Goal: Information Seeking & Learning: Check status

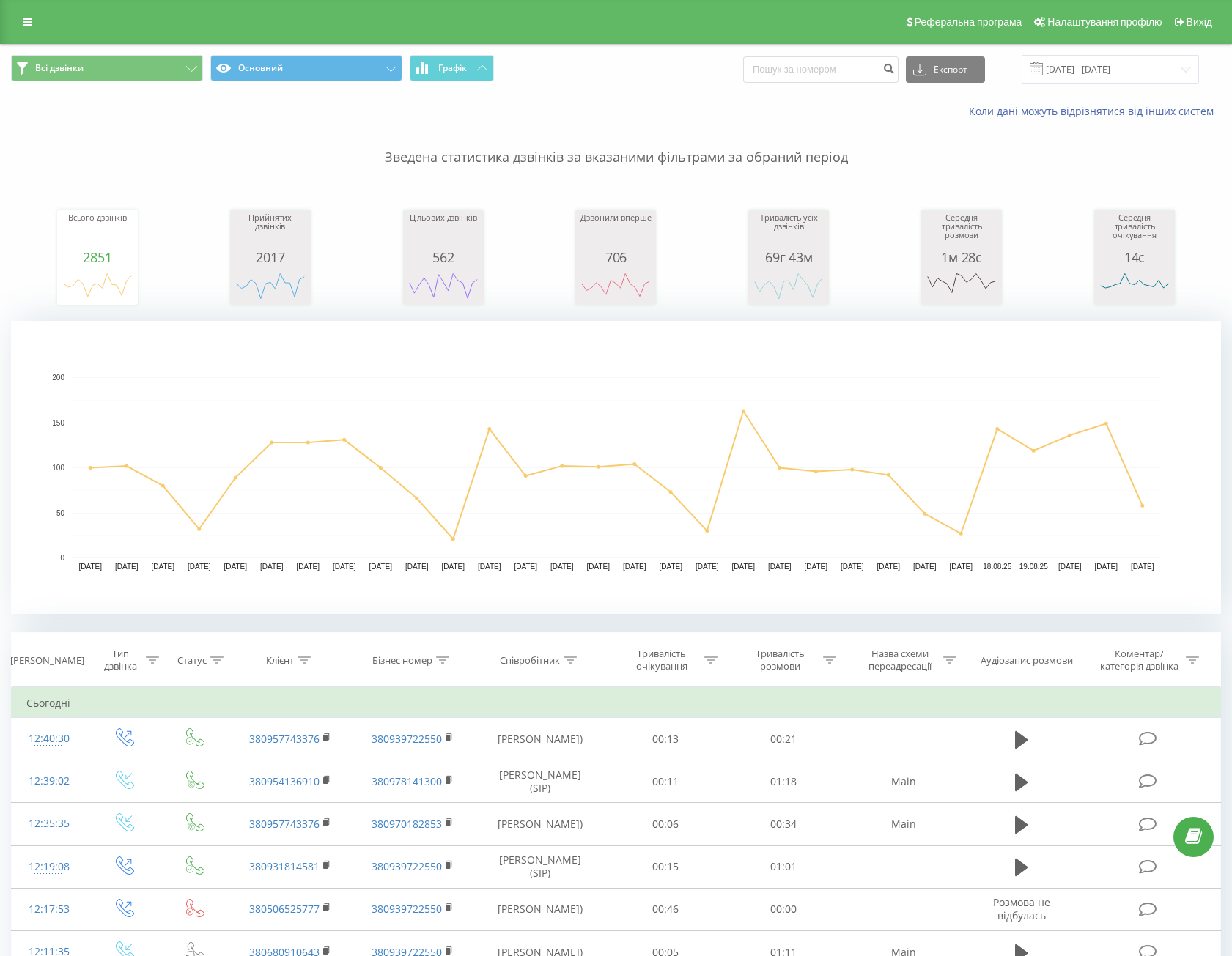
click at [1076, 77] on input "[DATE] - [DATE]" at bounding box center [1110, 69] width 177 height 29
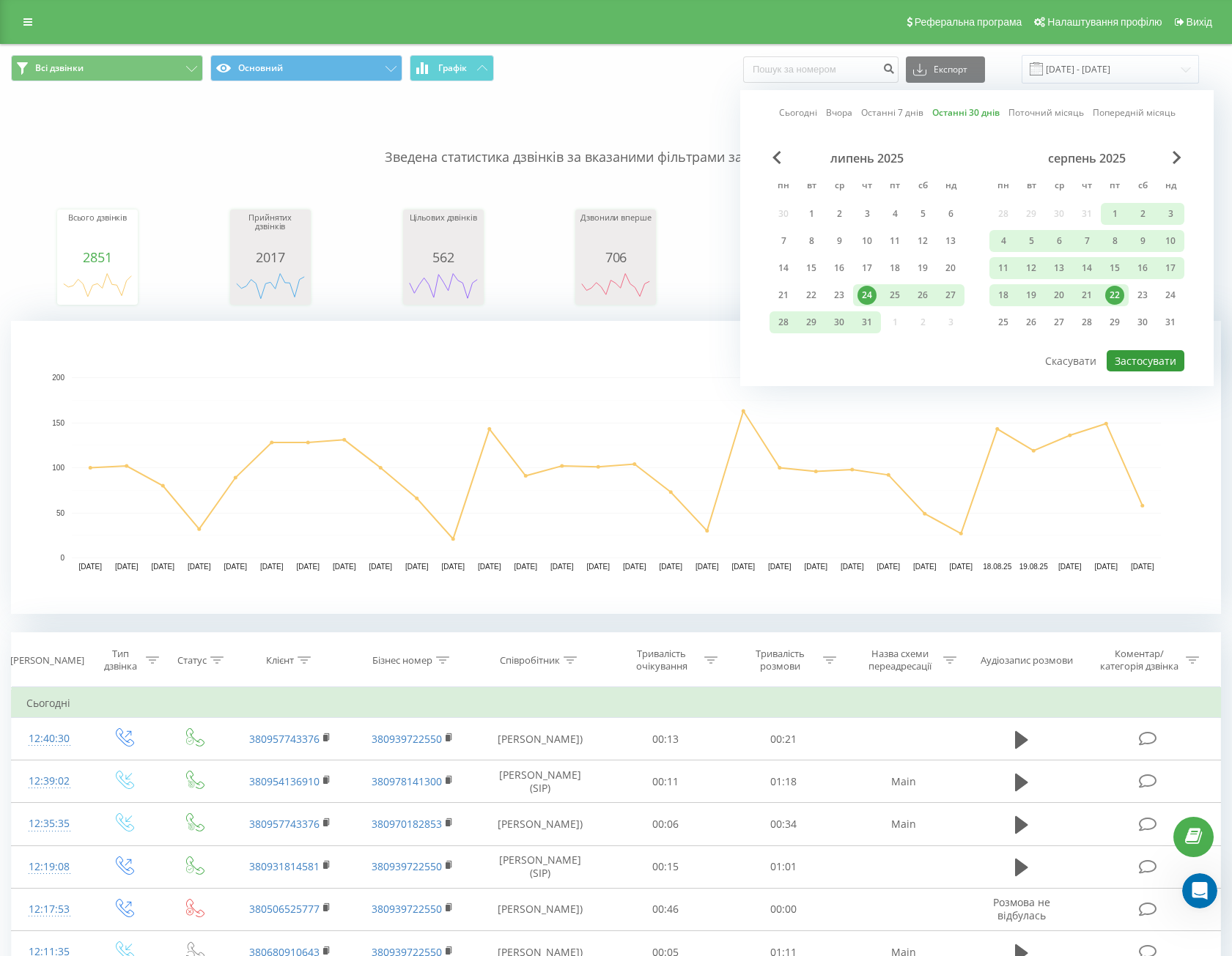
click at [1157, 364] on button "Застосувати" at bounding box center [1145, 361] width 77 height 22
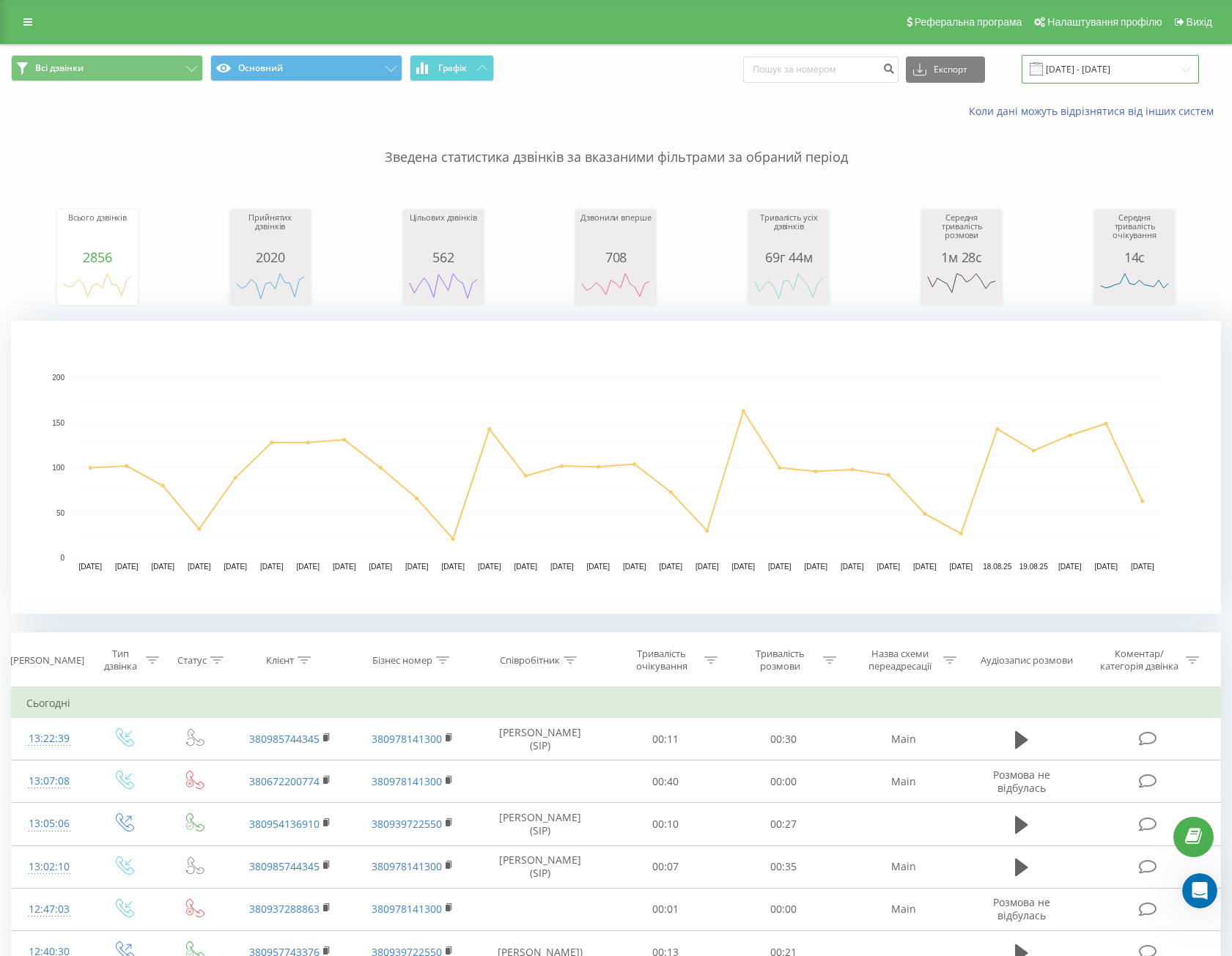
click at [1101, 58] on input "[DATE] - [DATE]" at bounding box center [1110, 69] width 177 height 29
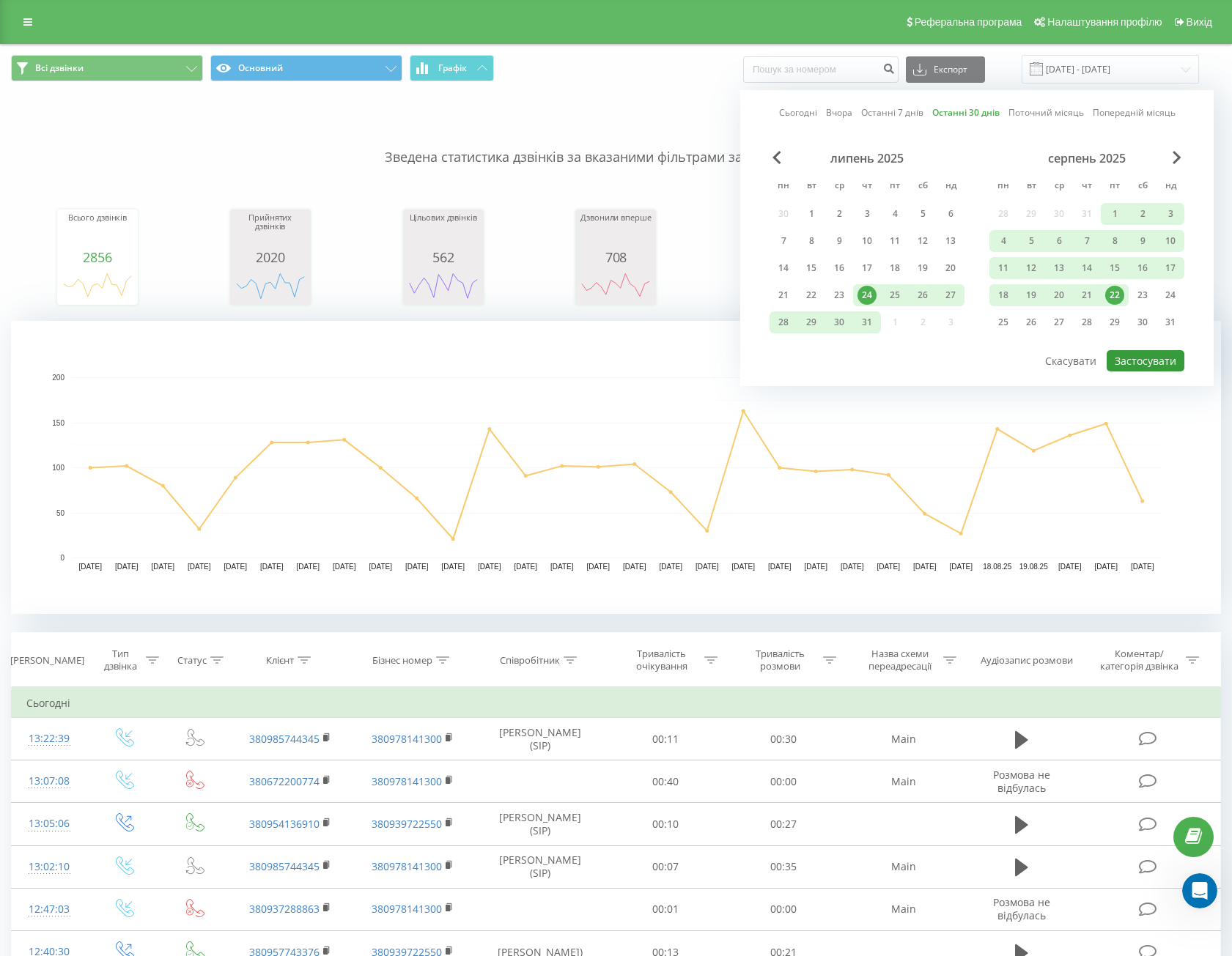
click at [1137, 371] on button "Застосувати" at bounding box center [1145, 361] width 77 height 22
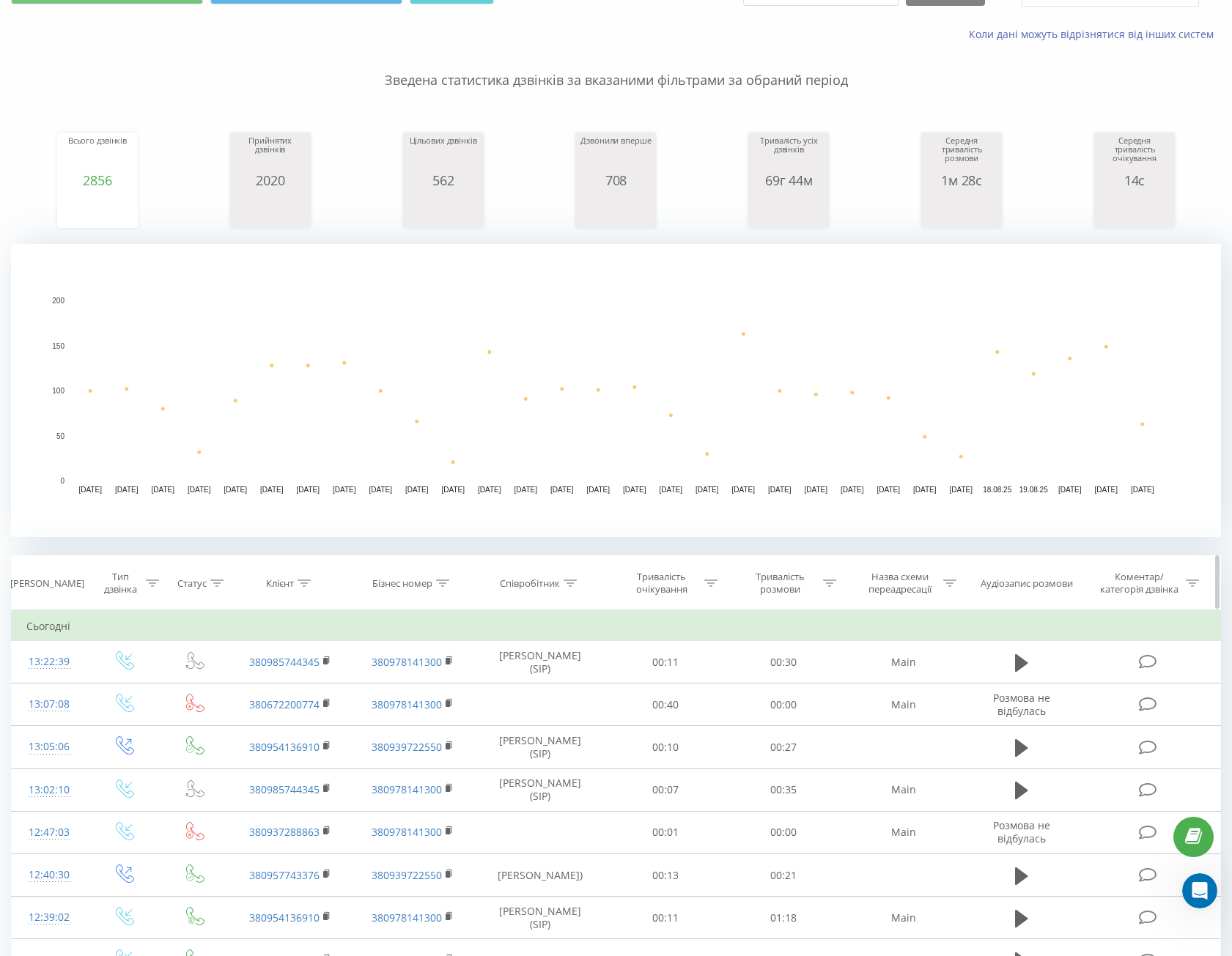
scroll to position [219, 0]
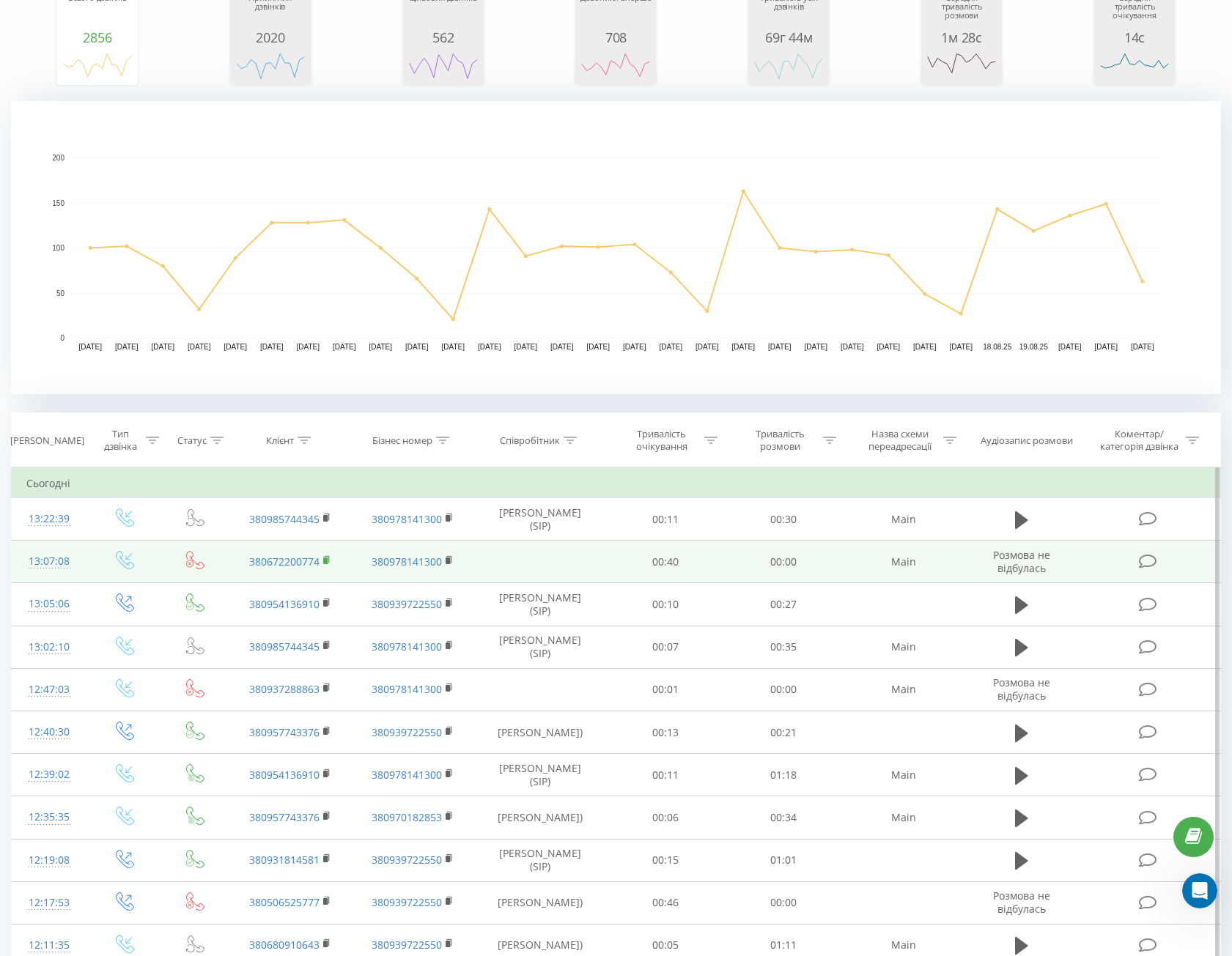
click at [324, 560] on rect at bounding box center [325, 560] width 4 height 6
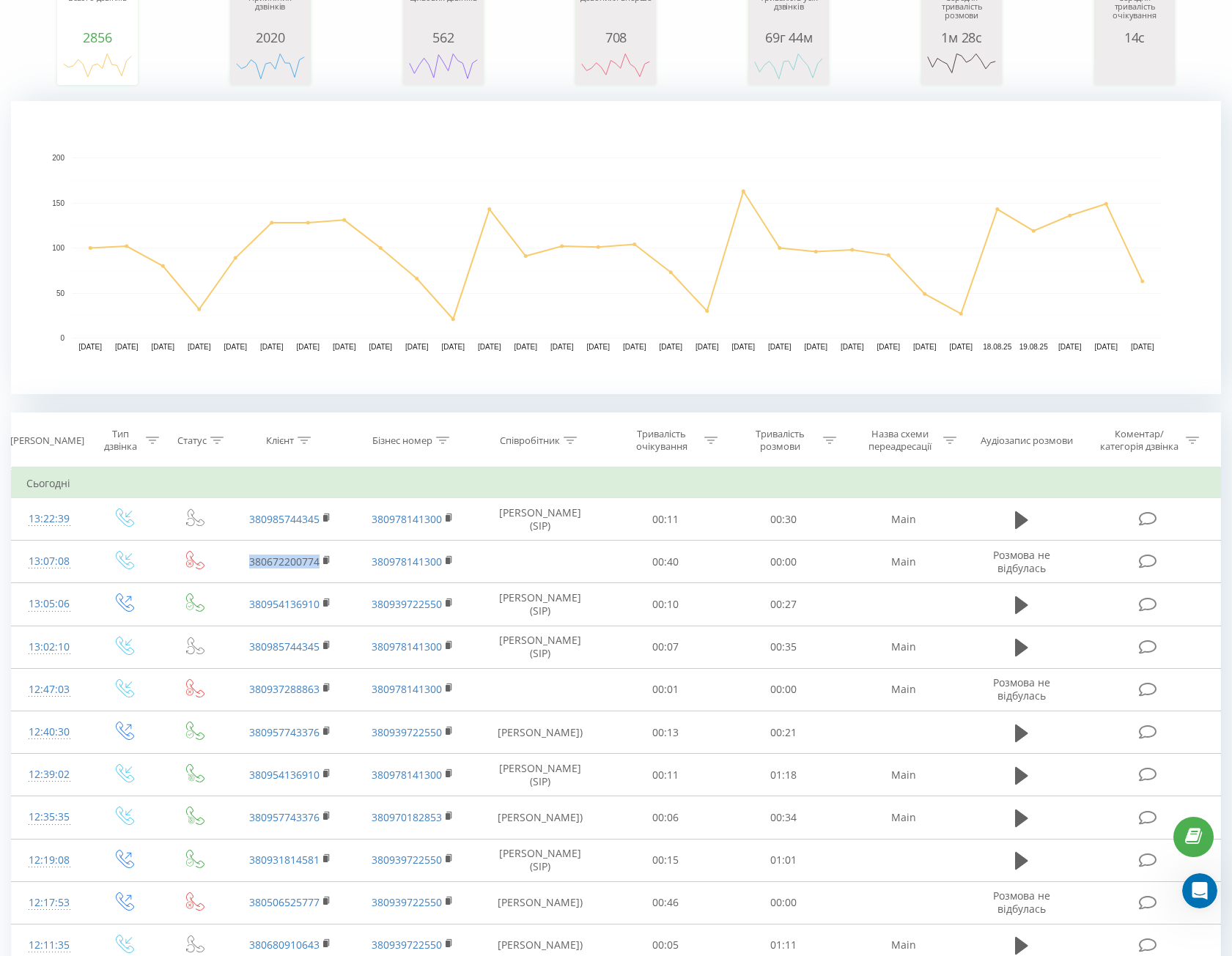
scroll to position [0, 0]
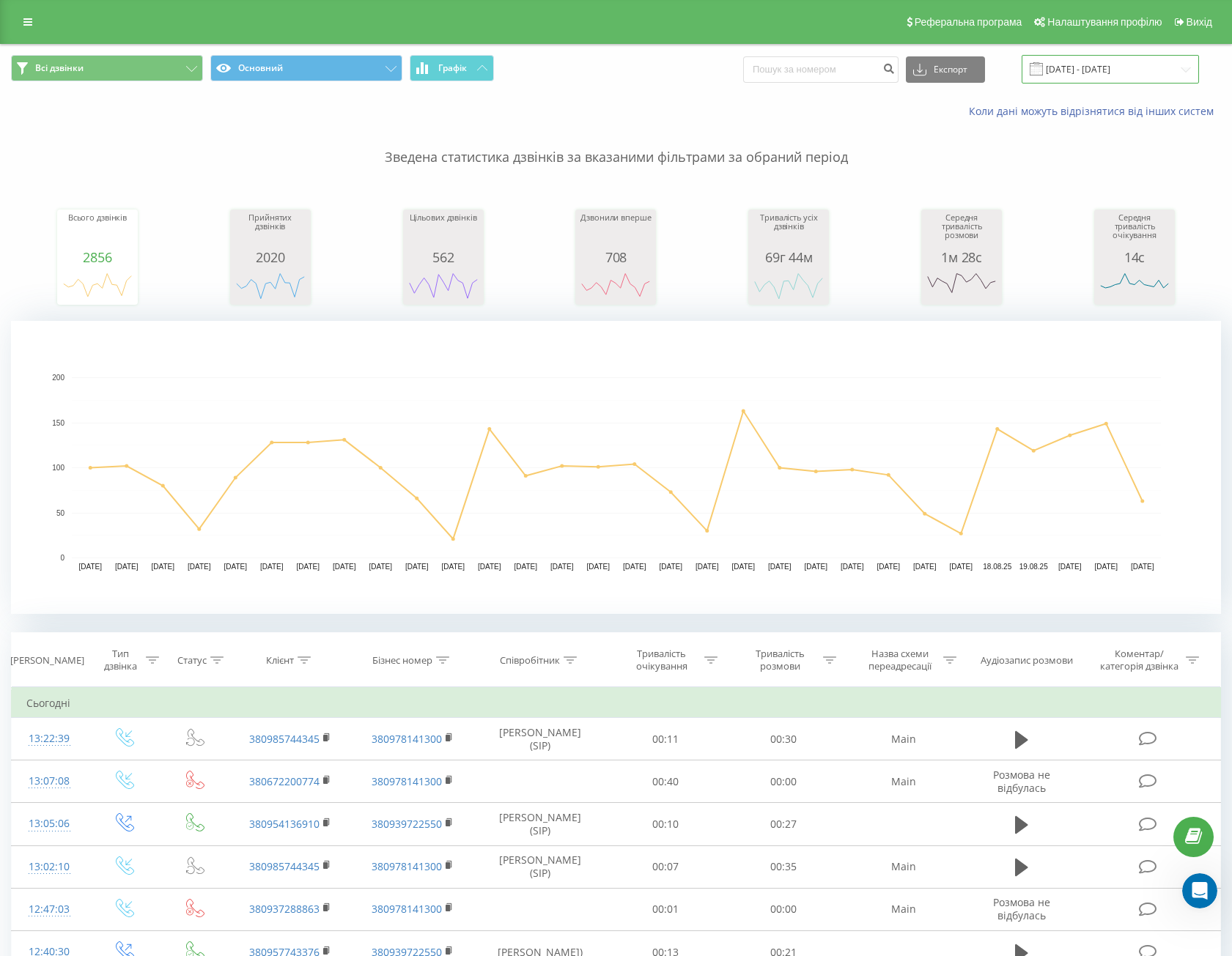
click at [1094, 70] on input "[DATE] - [DATE]" at bounding box center [1110, 69] width 177 height 29
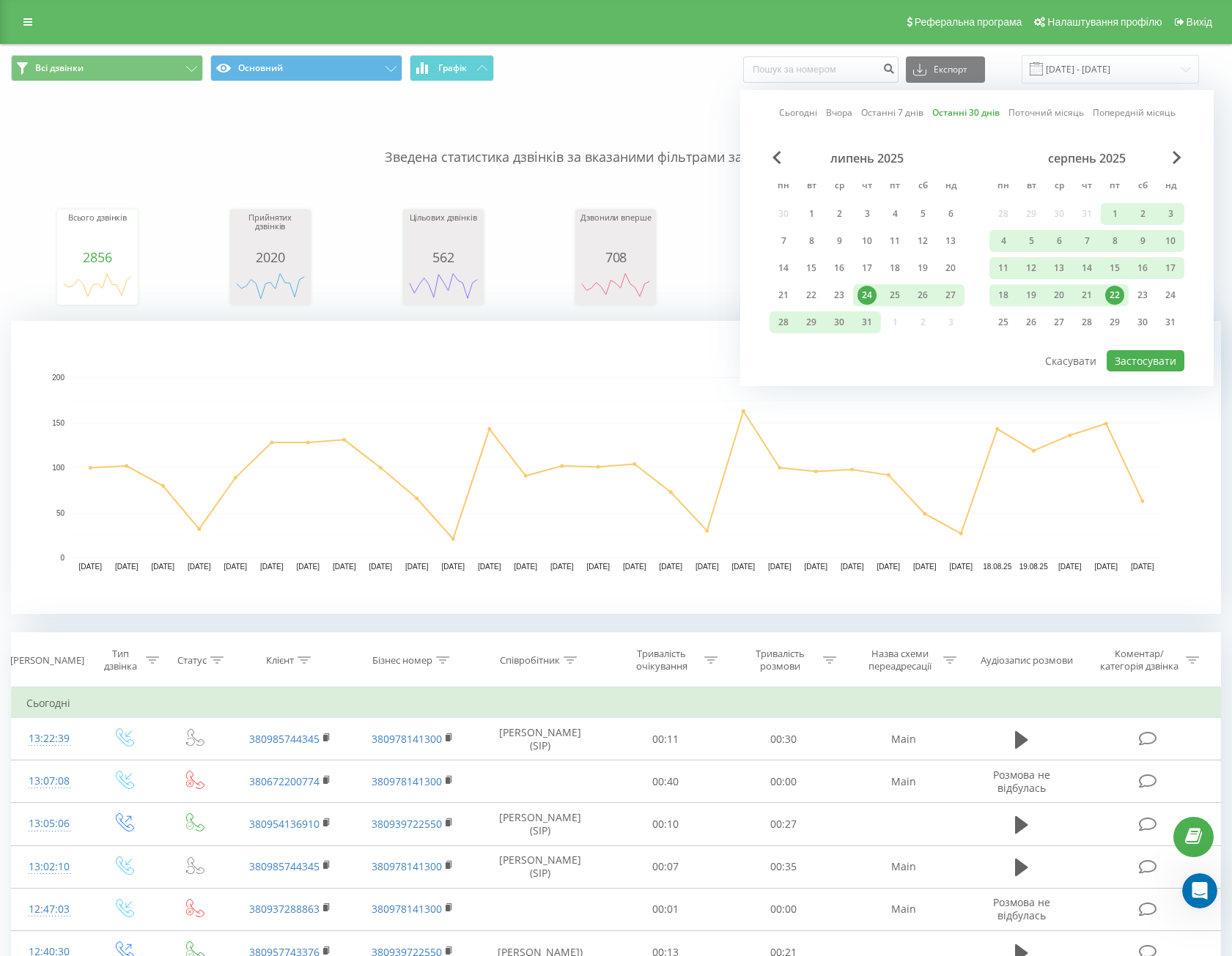
click at [959, 109] on link "Останні 30 днів" at bounding box center [965, 112] width 67 height 13
click at [1133, 363] on button "Застосувати" at bounding box center [1145, 361] width 77 height 22
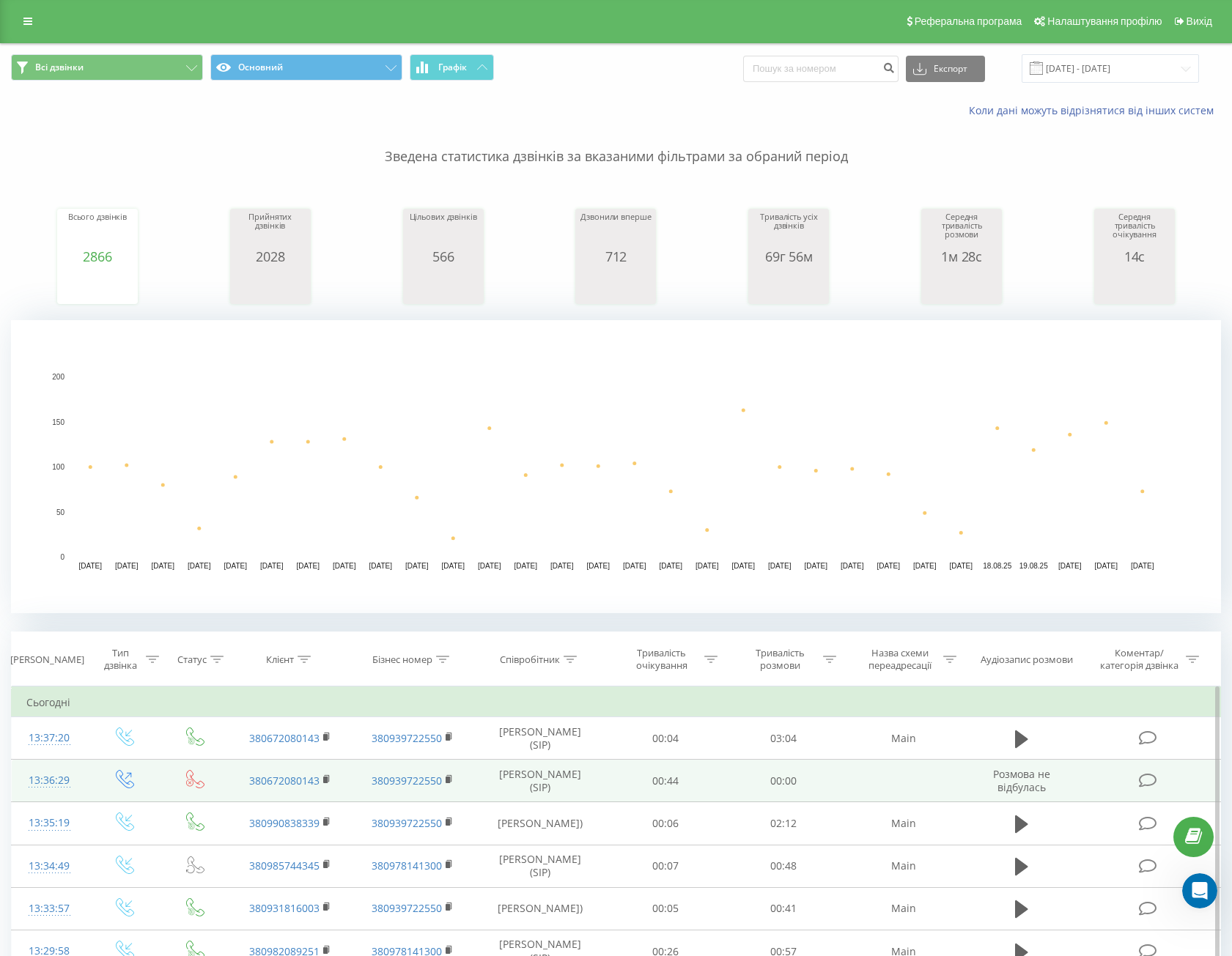
scroll to position [219, 0]
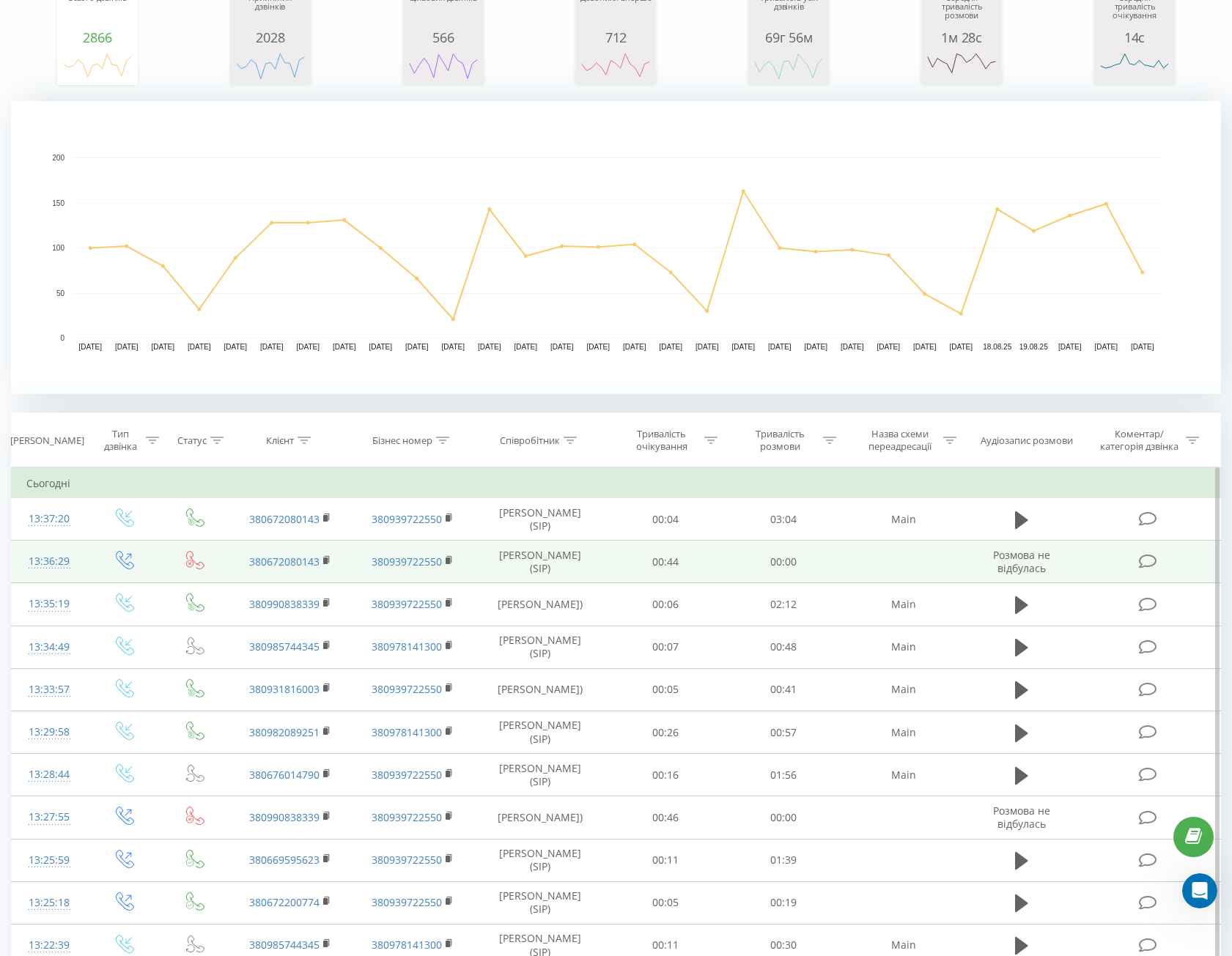
click at [895, 561] on td at bounding box center [903, 561] width 123 height 42
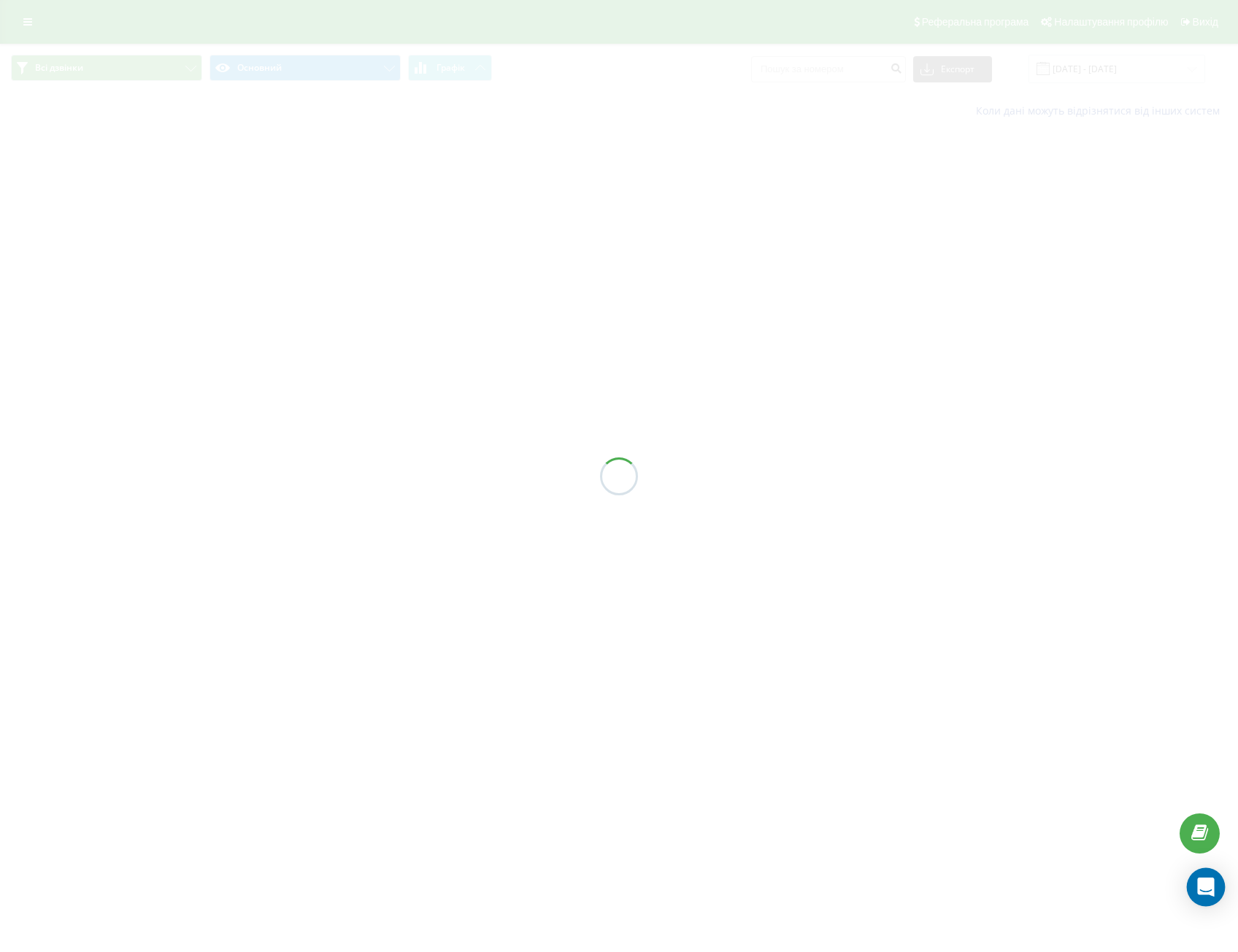
click at [1196, 896] on icon "Open Intercom Messenger" at bounding box center [1205, 887] width 19 height 19
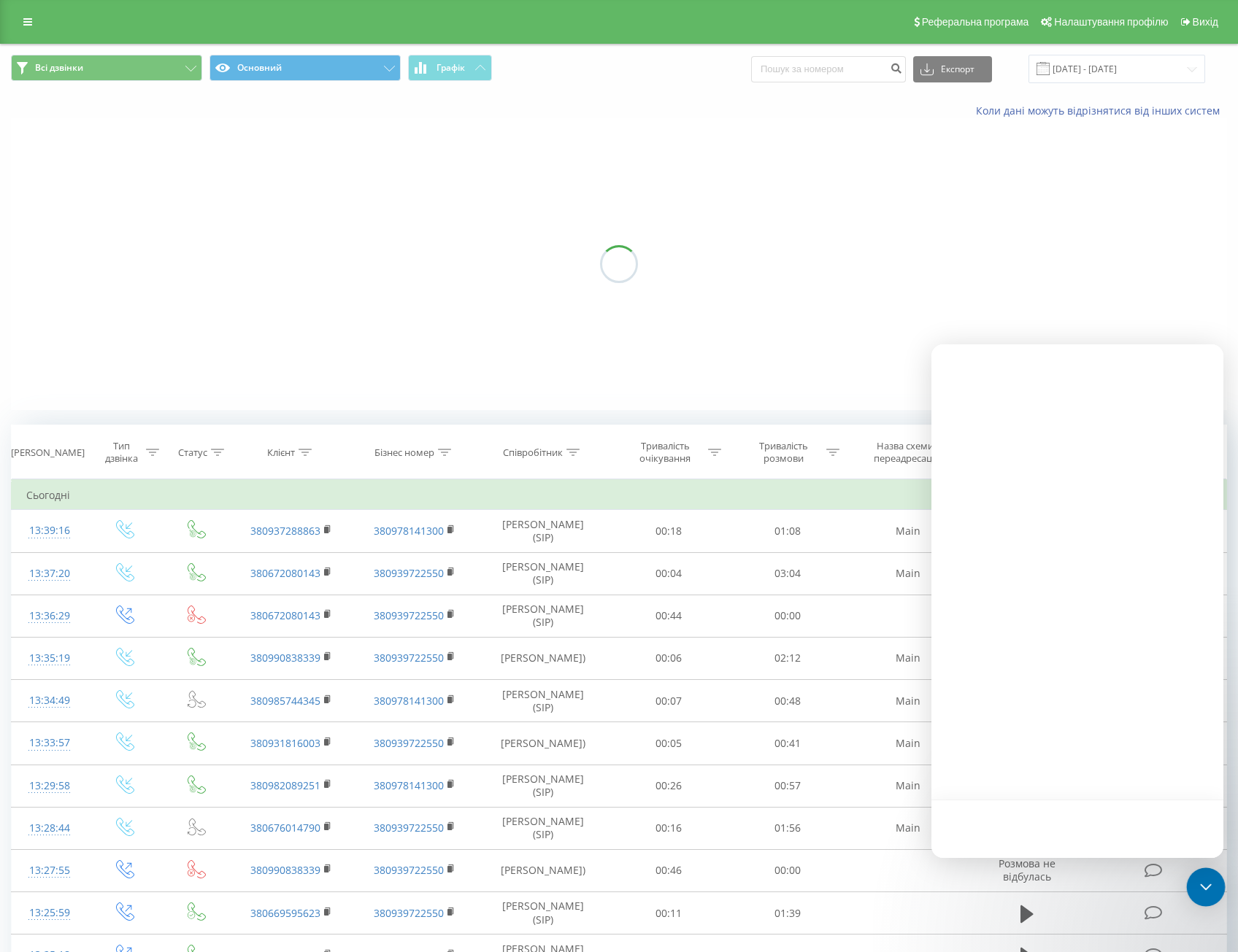
click at [1203, 893] on div "Open Intercom Messenger" at bounding box center [1206, 888] width 39 height 39
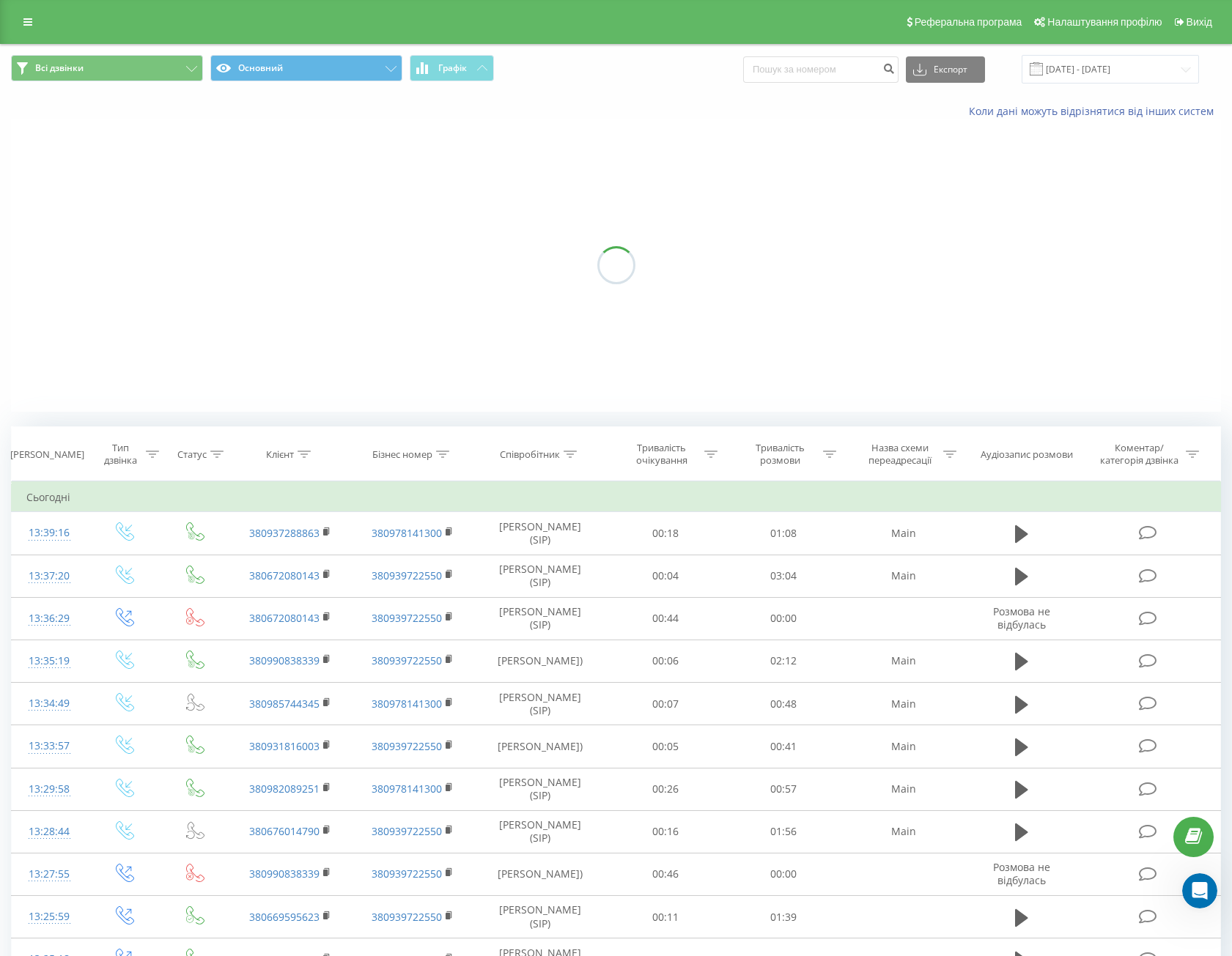
click at [1208, 898] on div "Открыть службу сообщений Intercom" at bounding box center [1200, 891] width 49 height 49
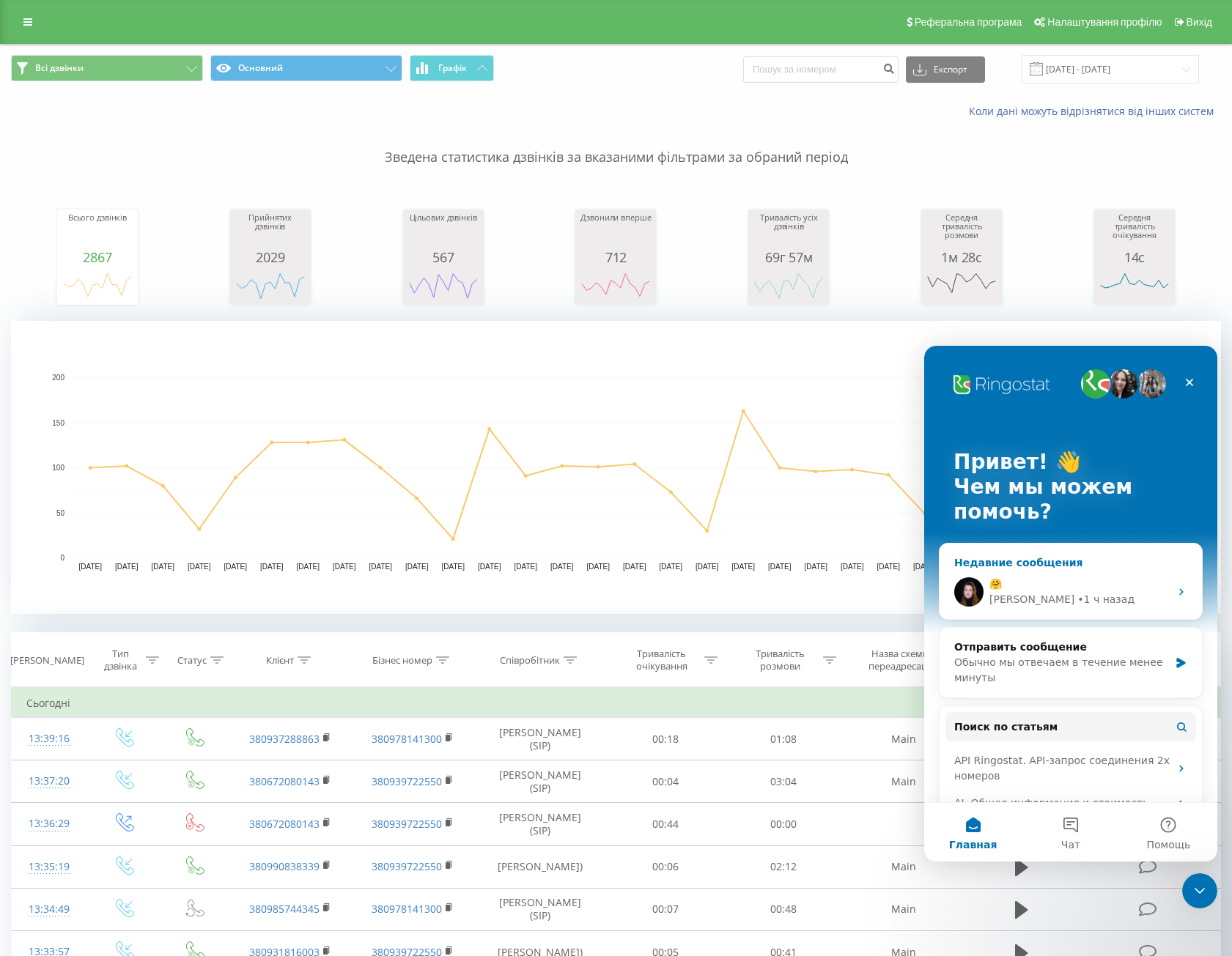
click at [1077, 596] on div "• 1 ч назад" at bounding box center [1106, 599] width 58 height 15
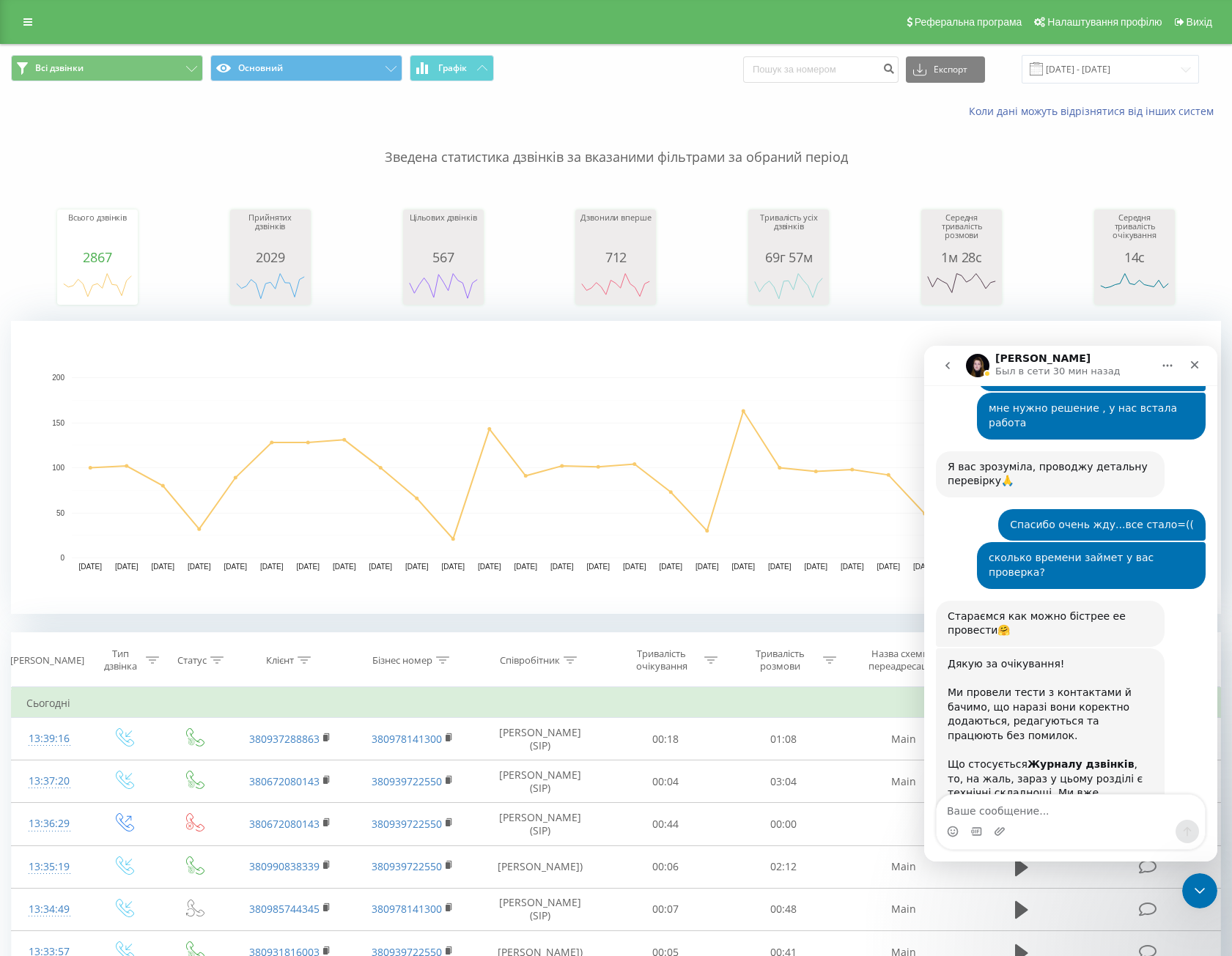
scroll to position [3514, 0]
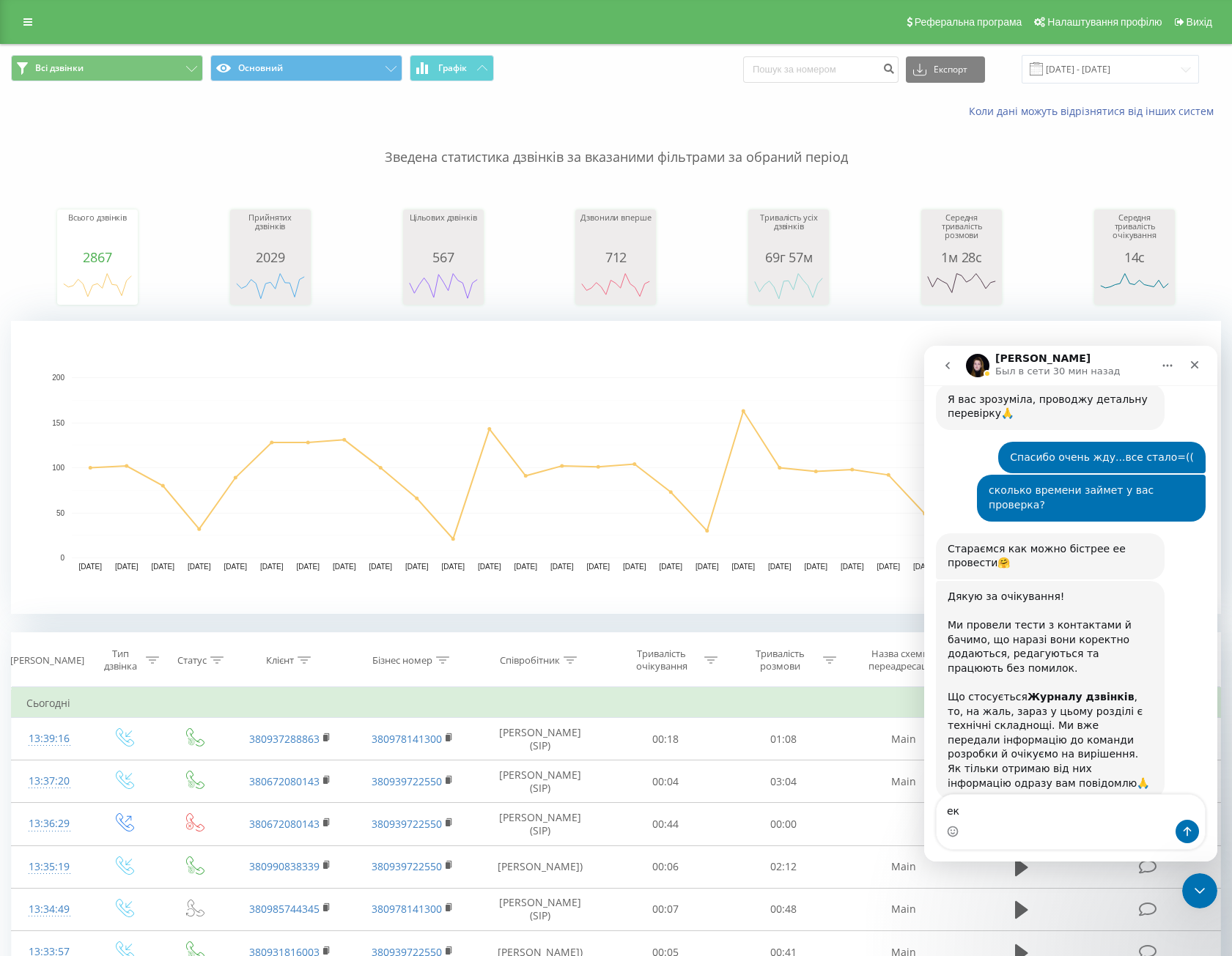
type textarea "е"
type textarea "к"
type textarea "есть инфа когда все сделают?"
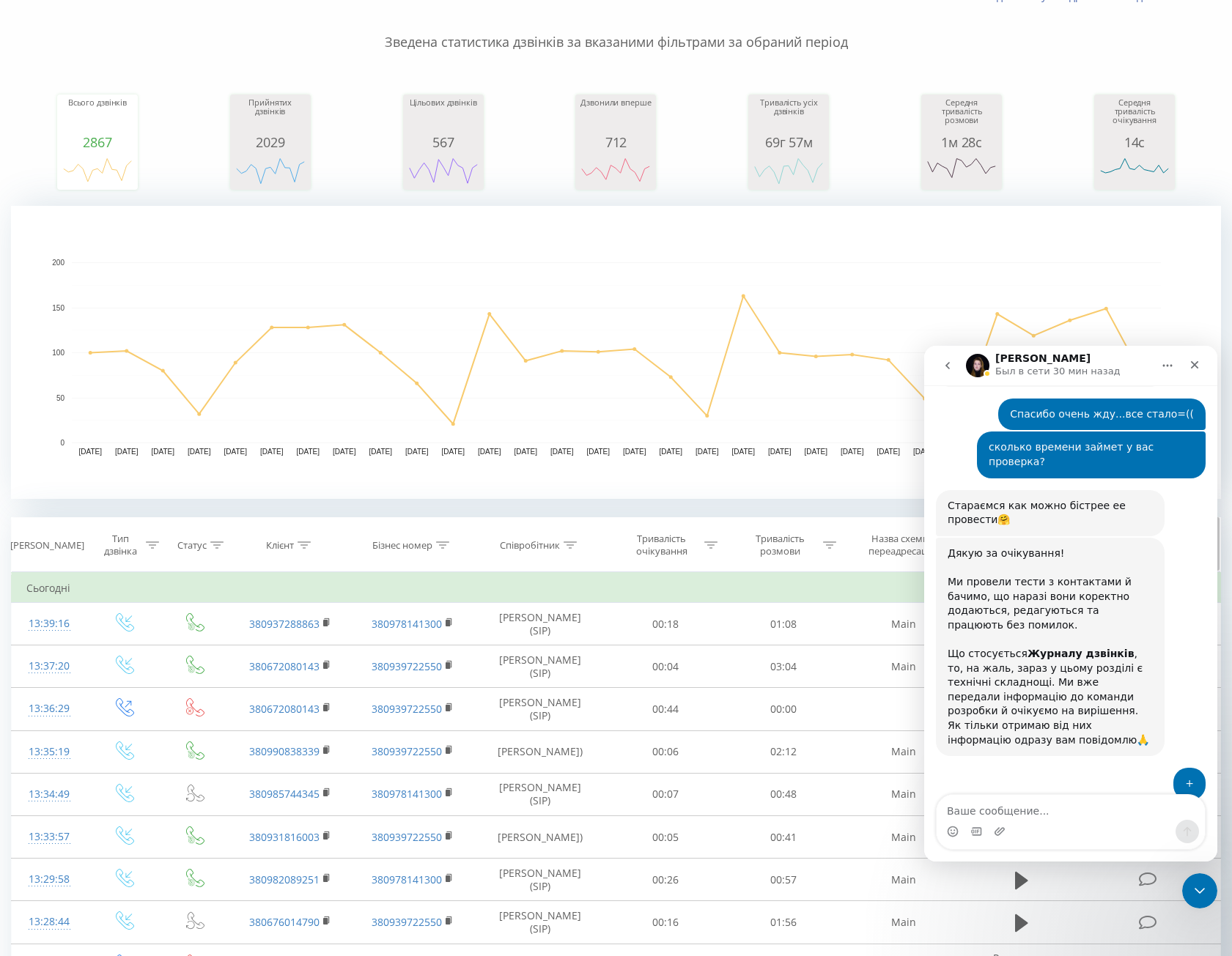
scroll to position [219, 0]
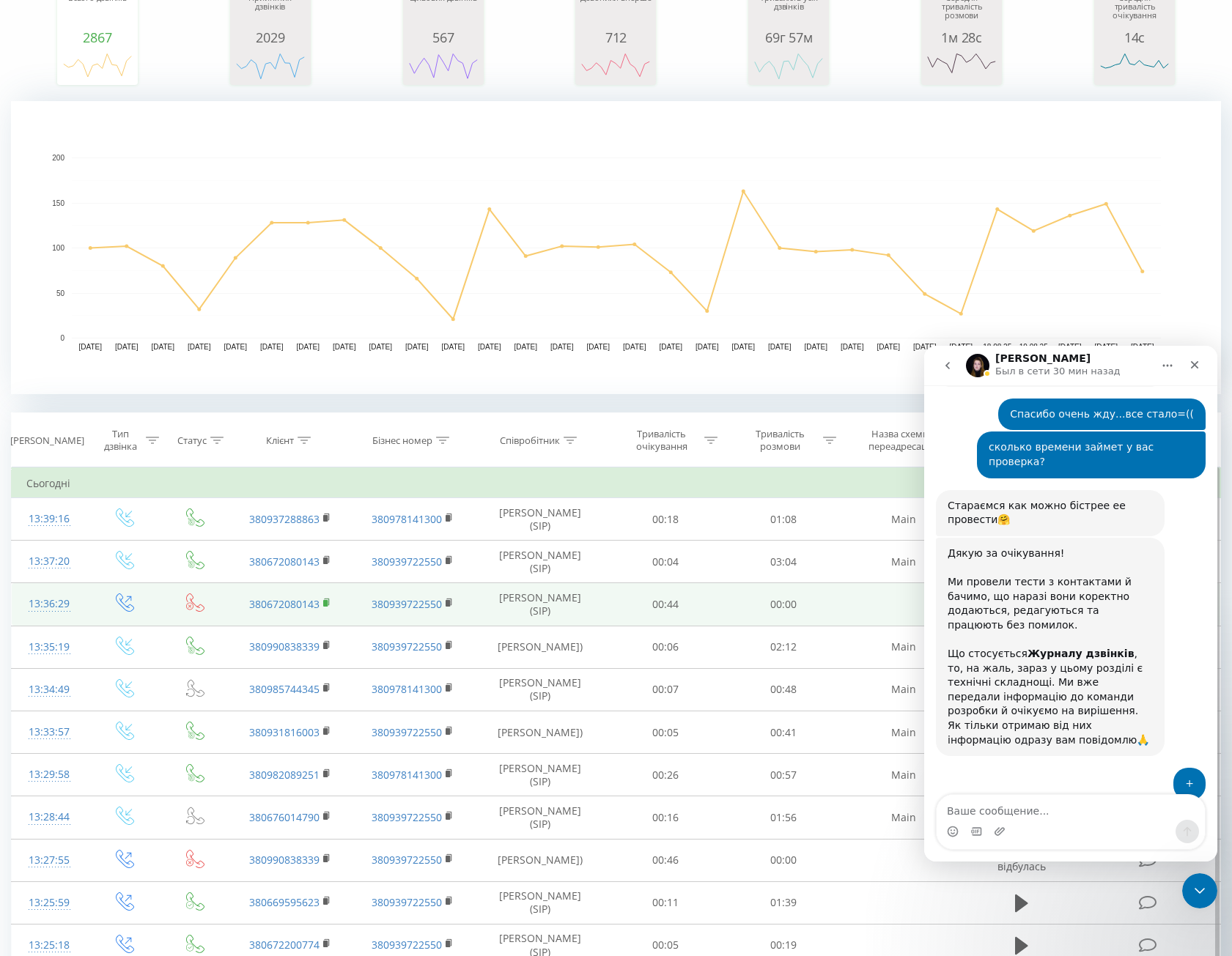
click at [325, 607] on rect at bounding box center [325, 603] width 4 height 6
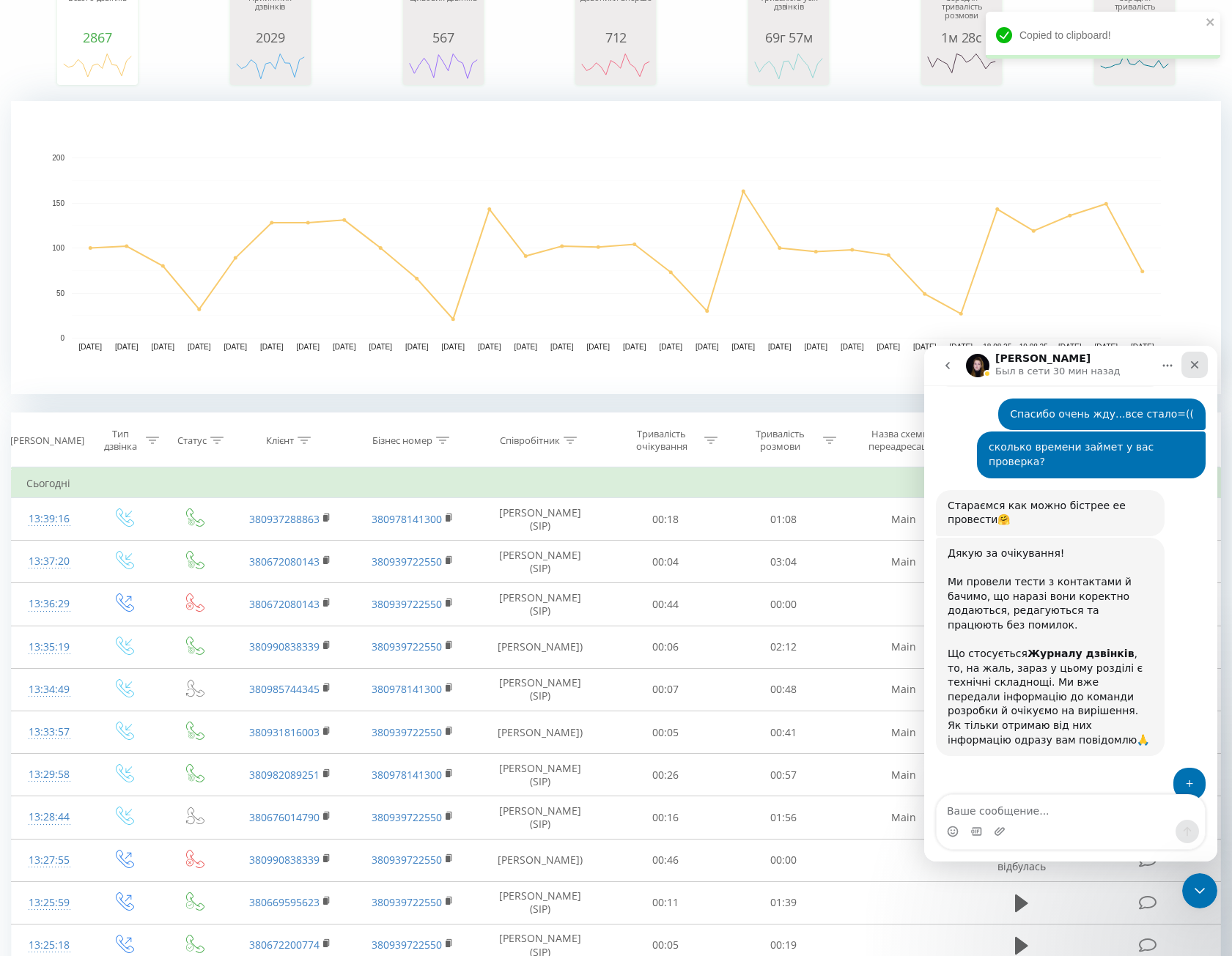
click at [1192, 366] on icon "Закрыть" at bounding box center [1194, 365] width 8 height 8
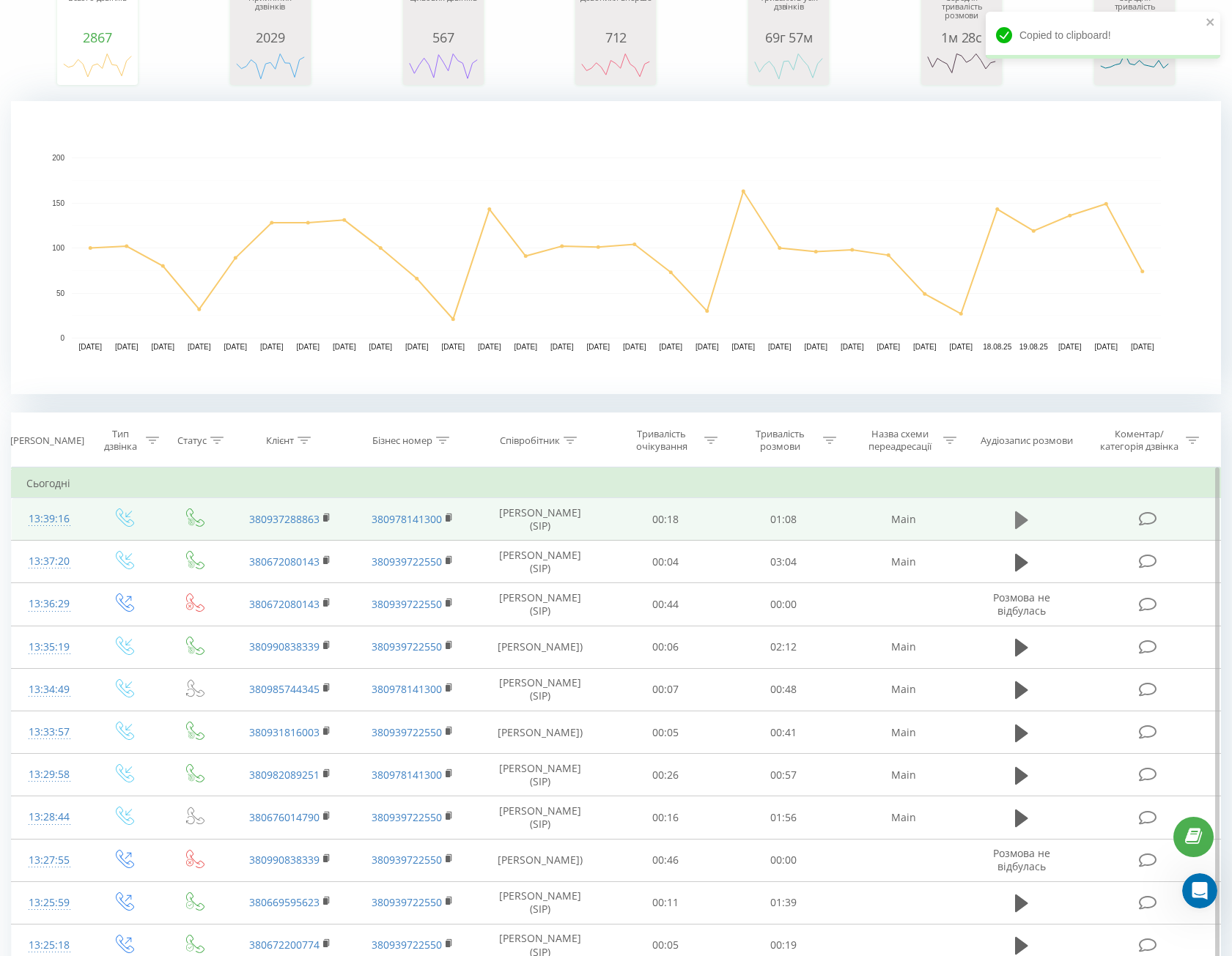
scroll to position [3557, 0]
click at [1019, 525] on icon at bounding box center [1021, 520] width 13 height 18
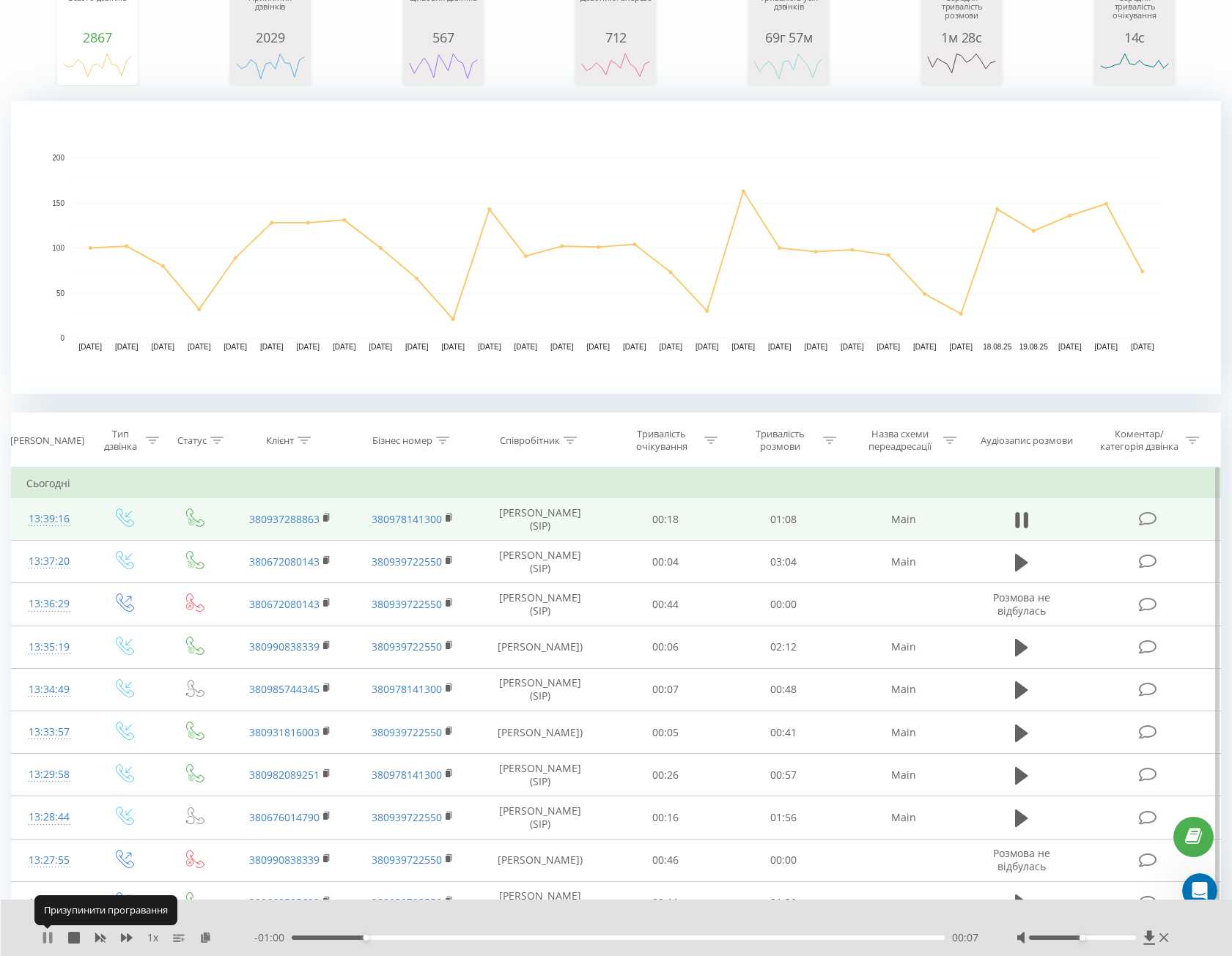
click at [49, 935] on icon at bounding box center [50, 937] width 3 height 12
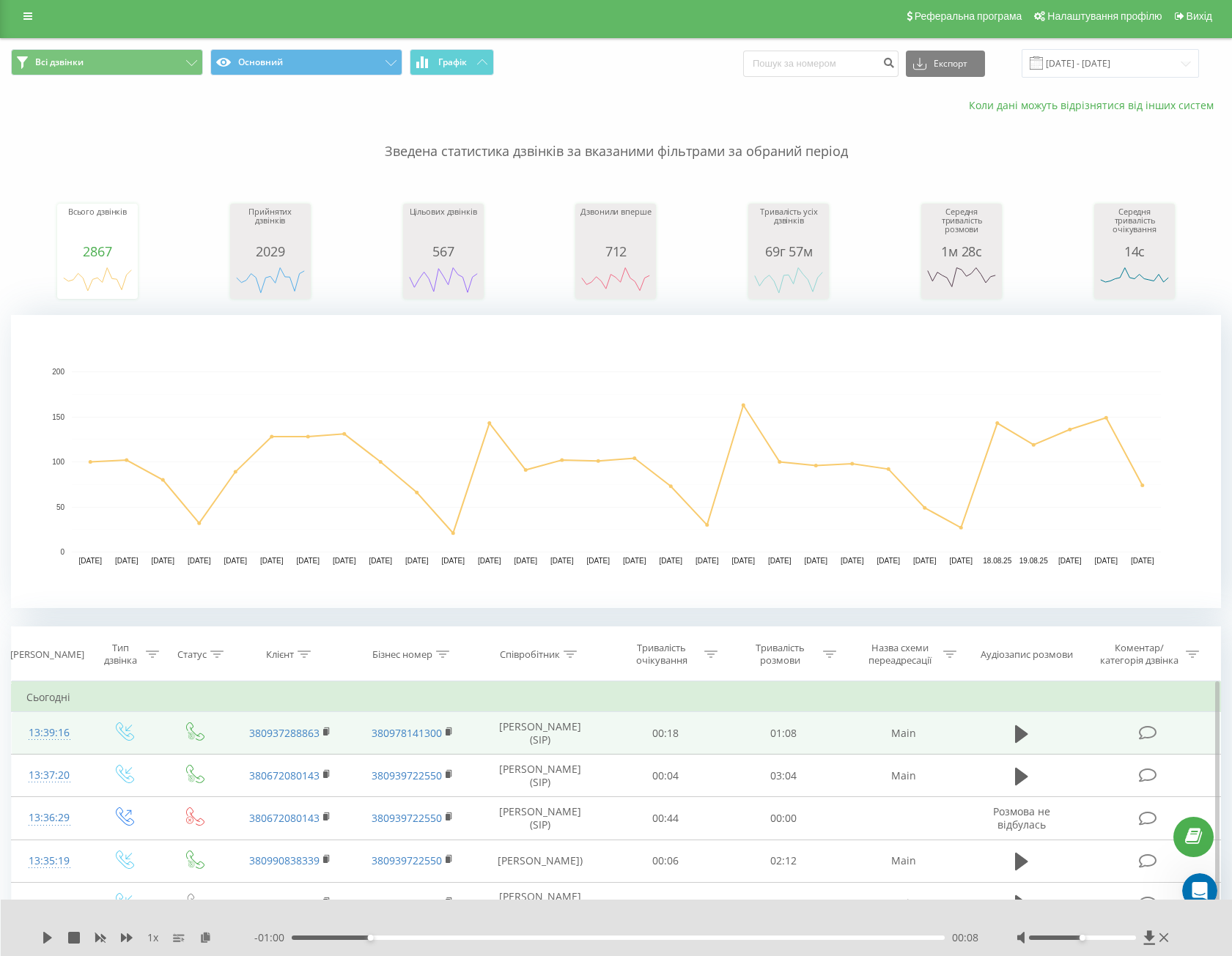
scroll to position [0, 0]
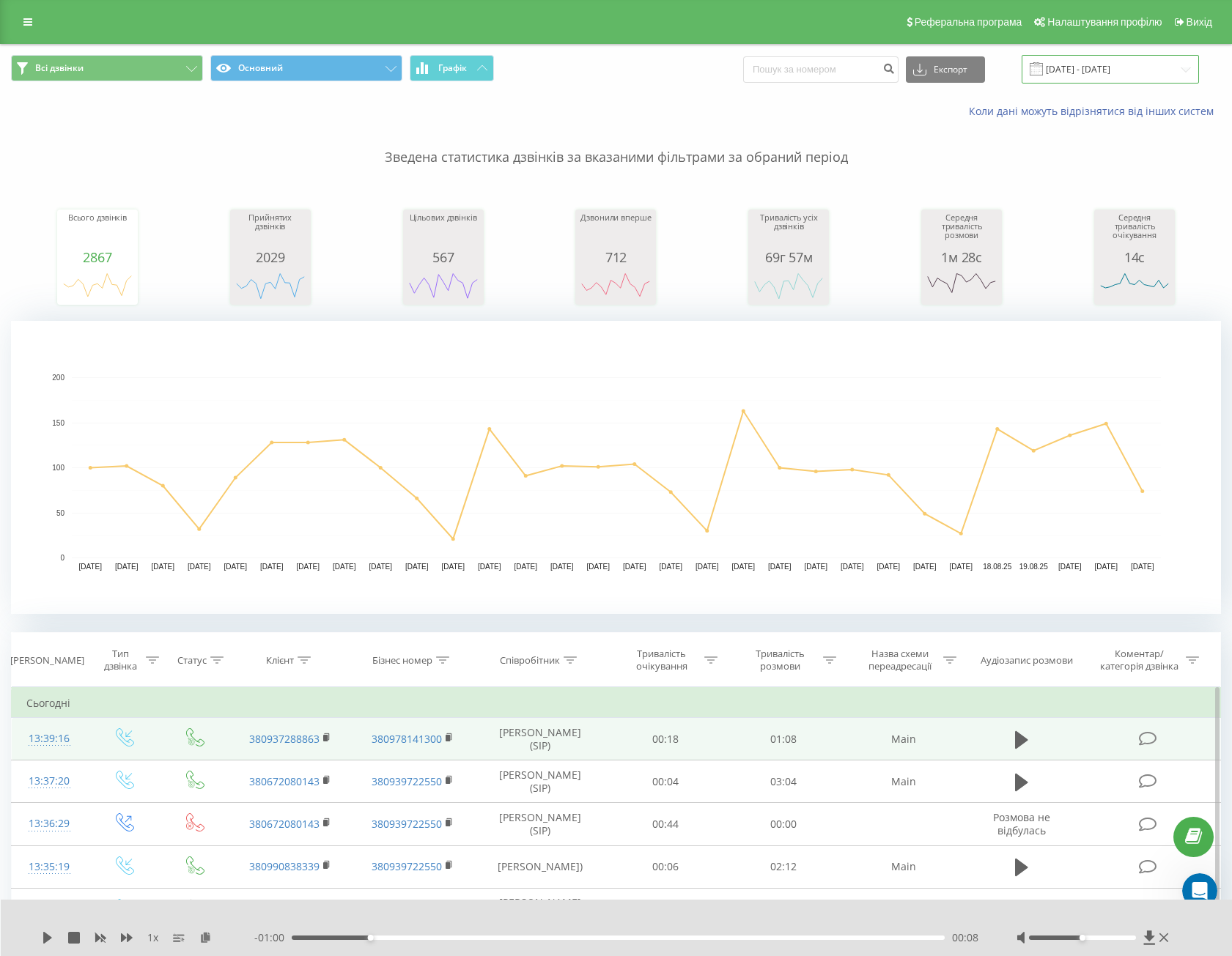
click at [1121, 63] on input "[DATE] - [DATE]" at bounding box center [1110, 69] width 177 height 29
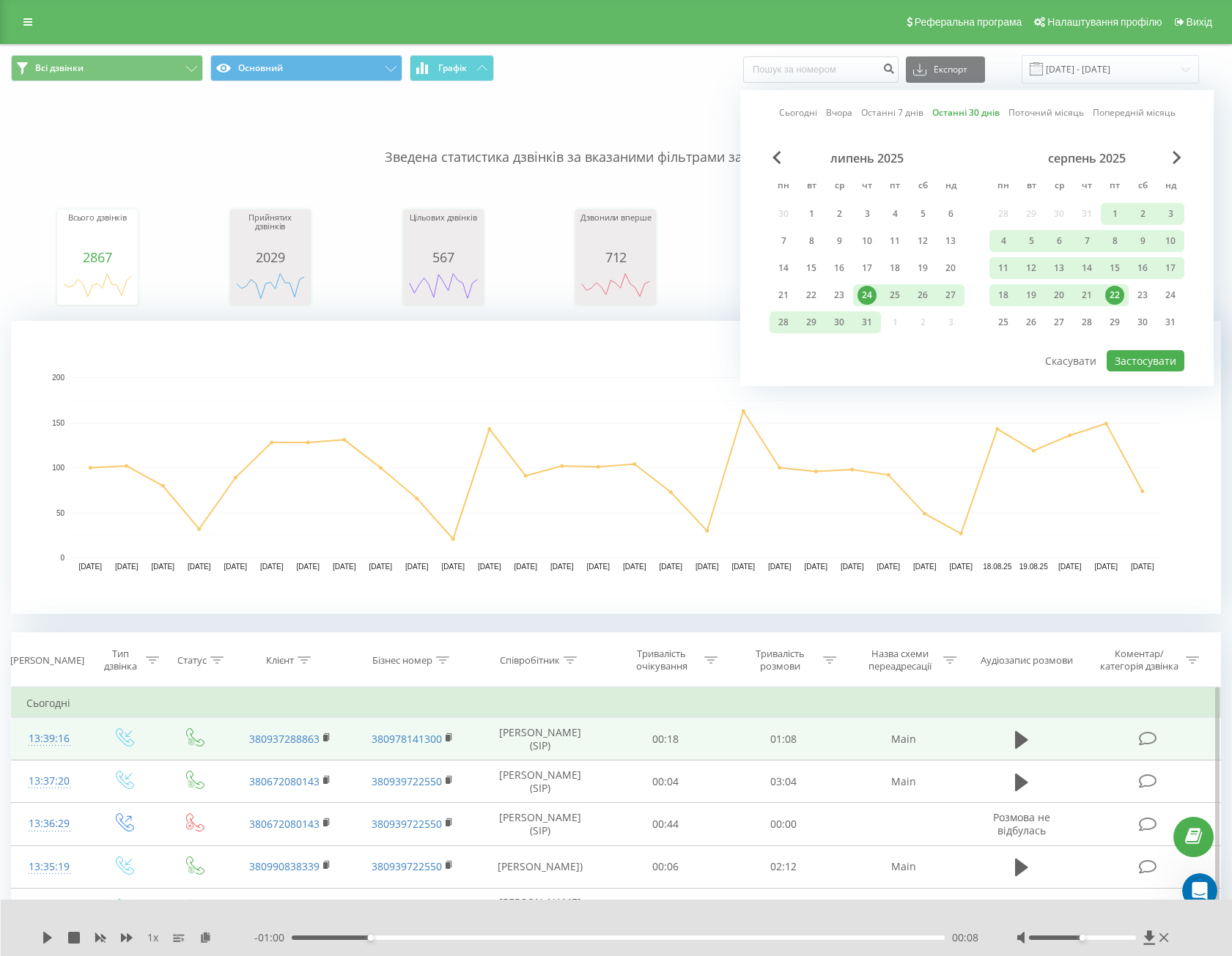
click at [1179, 348] on div "липень 2025 пн вт ср чт пт сб нд 30 1 2 3 4 5 6 7 8 9 10 11 12 13 14 15 16 17 1…" at bounding box center [976, 250] width 415 height 198
click at [1173, 362] on button "Застосувати" at bounding box center [1145, 361] width 77 height 22
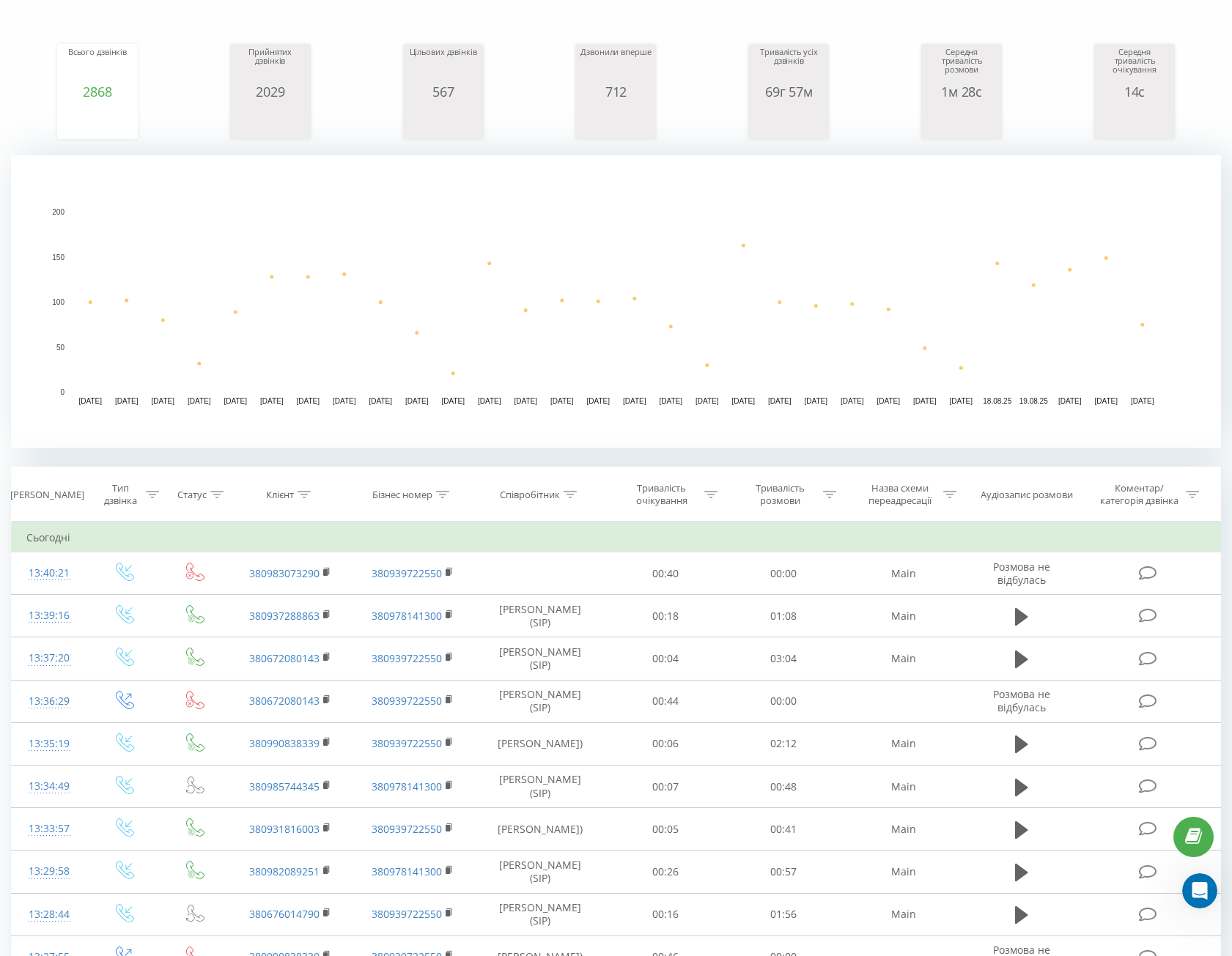
scroll to position [366, 0]
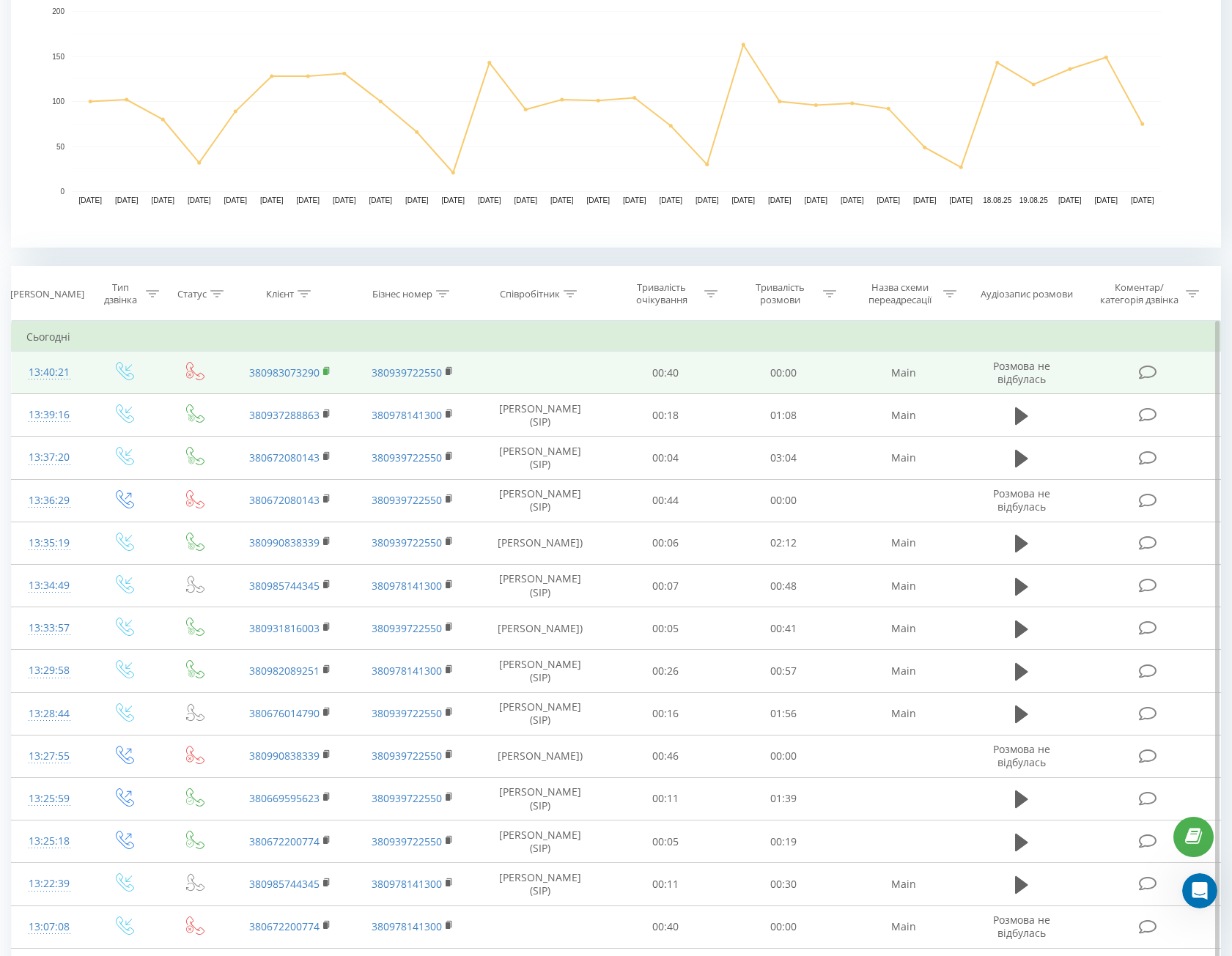
click at [325, 371] on rect at bounding box center [325, 371] width 4 height 6
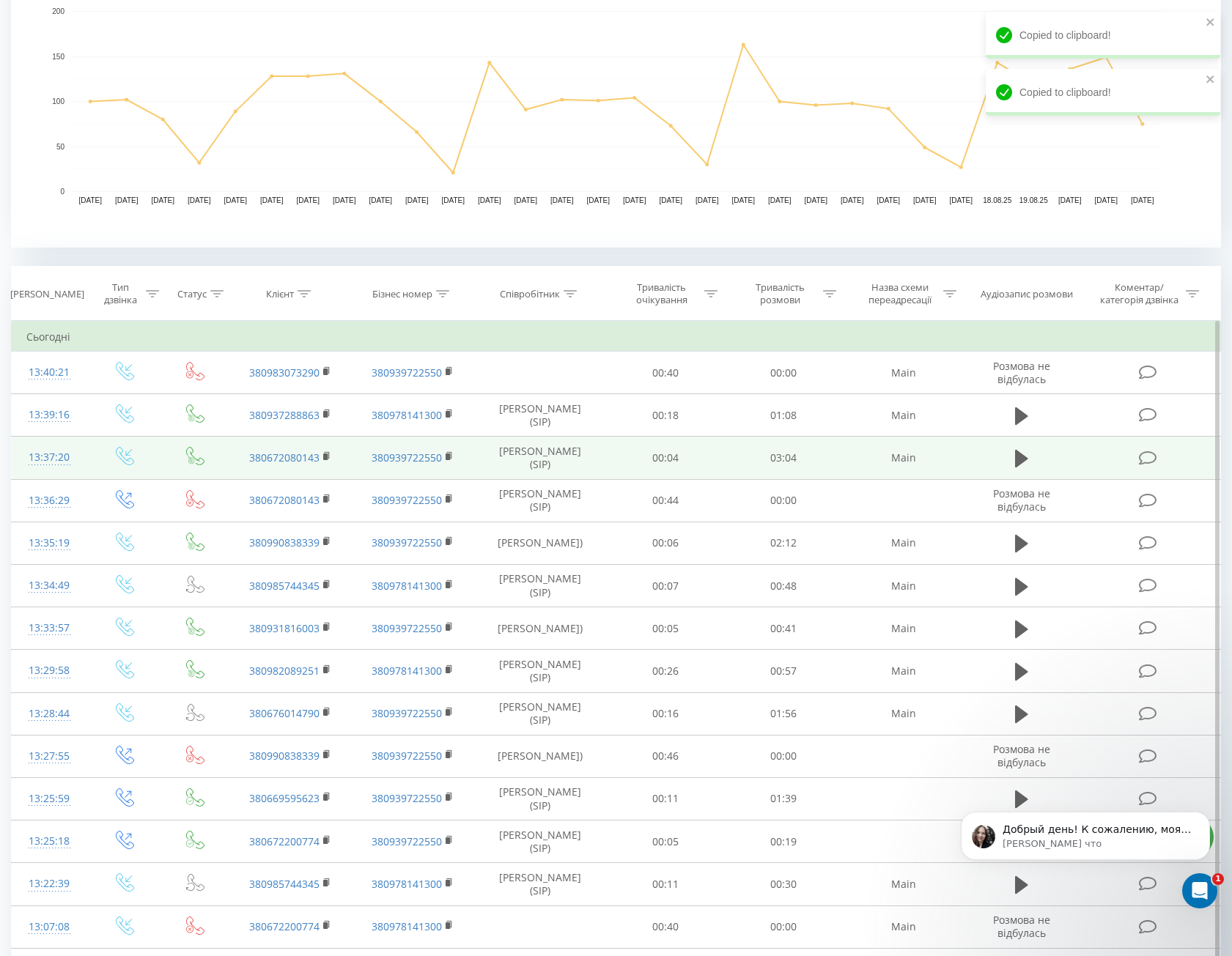
scroll to position [3735, 0]
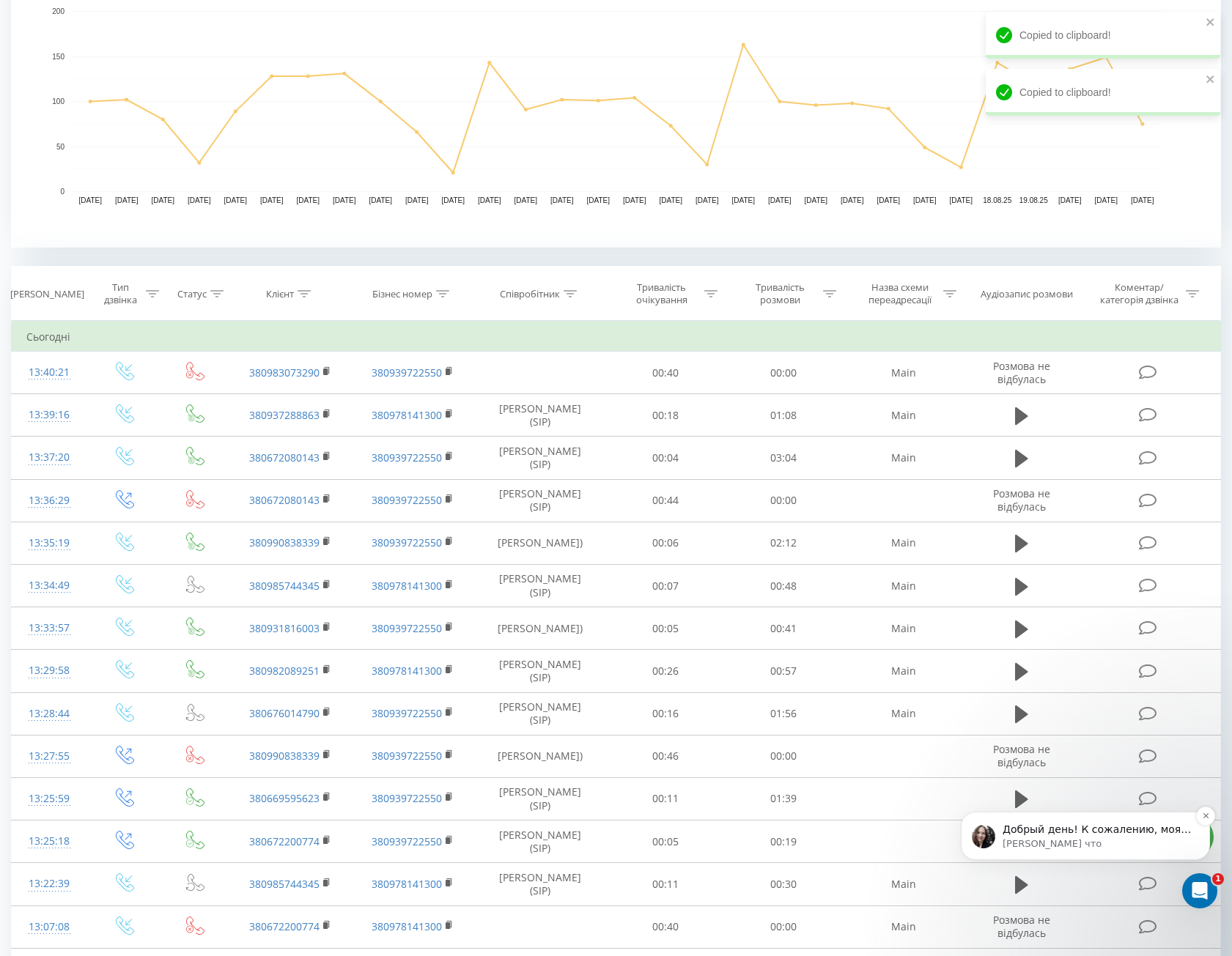
click at [1044, 827] on p "Добрый день! К сожалению, моя коллега не может вам сейчас ответить, так как нен…" at bounding box center [1097, 830] width 189 height 14
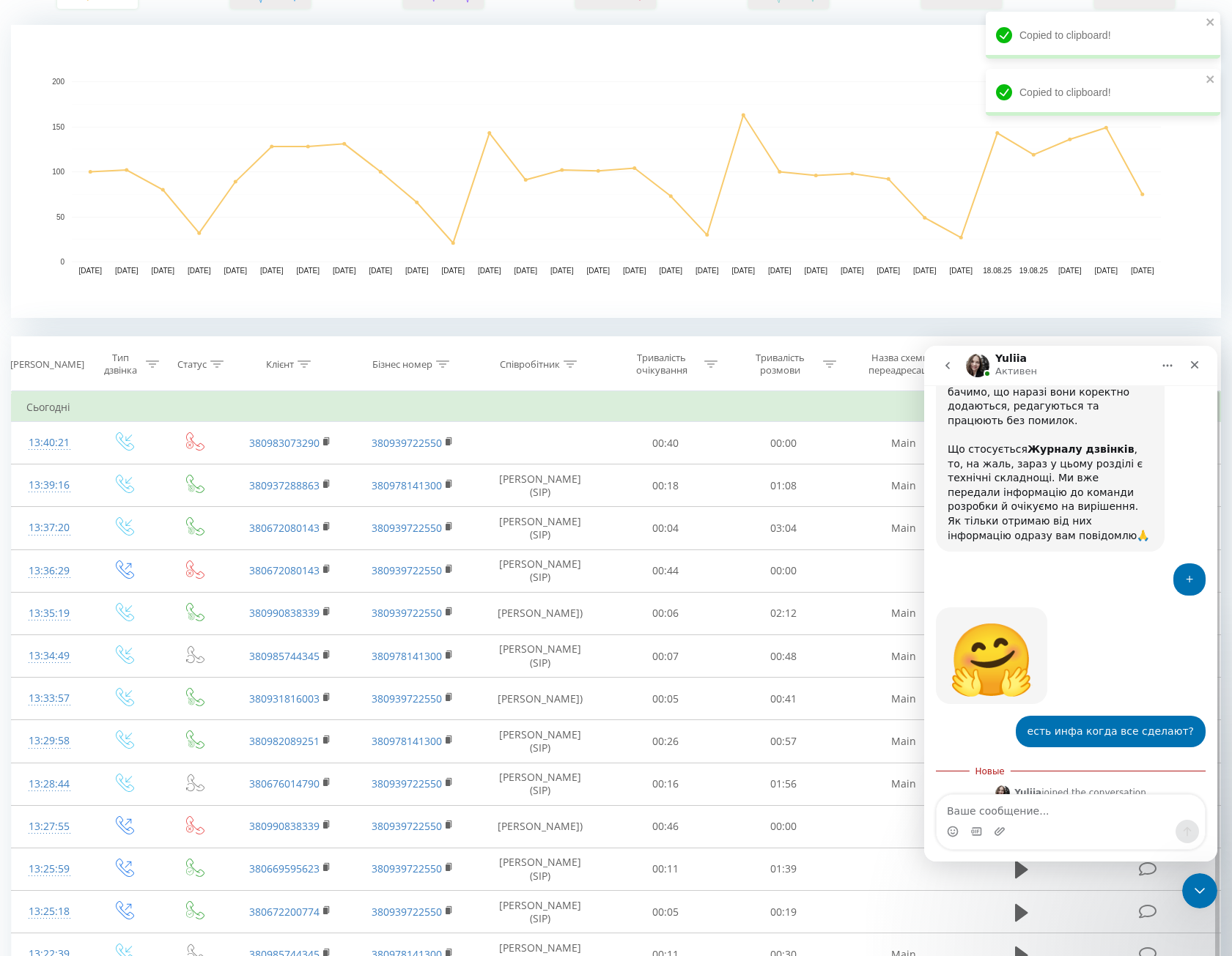
scroll to position [293, 0]
click at [1029, 817] on div "Добрый день! К сожалению, моя коллега не может вам сейчас ответить, так как нен…" at bounding box center [1049, 897] width 228 height 161
click at [1192, 884] on icon "Закрыть службу сообщений Intercom" at bounding box center [1197, 889] width 18 height 18
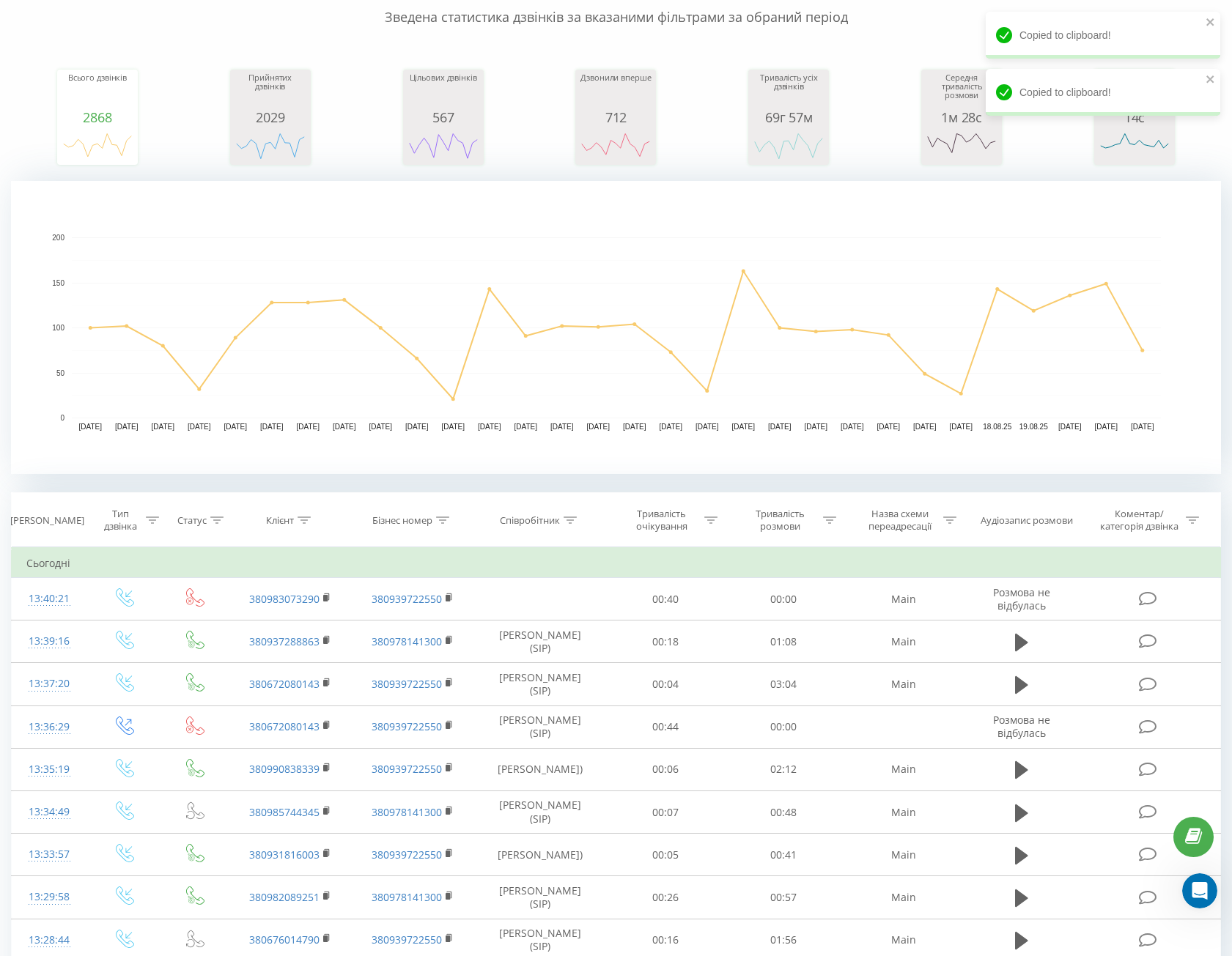
scroll to position [0, 0]
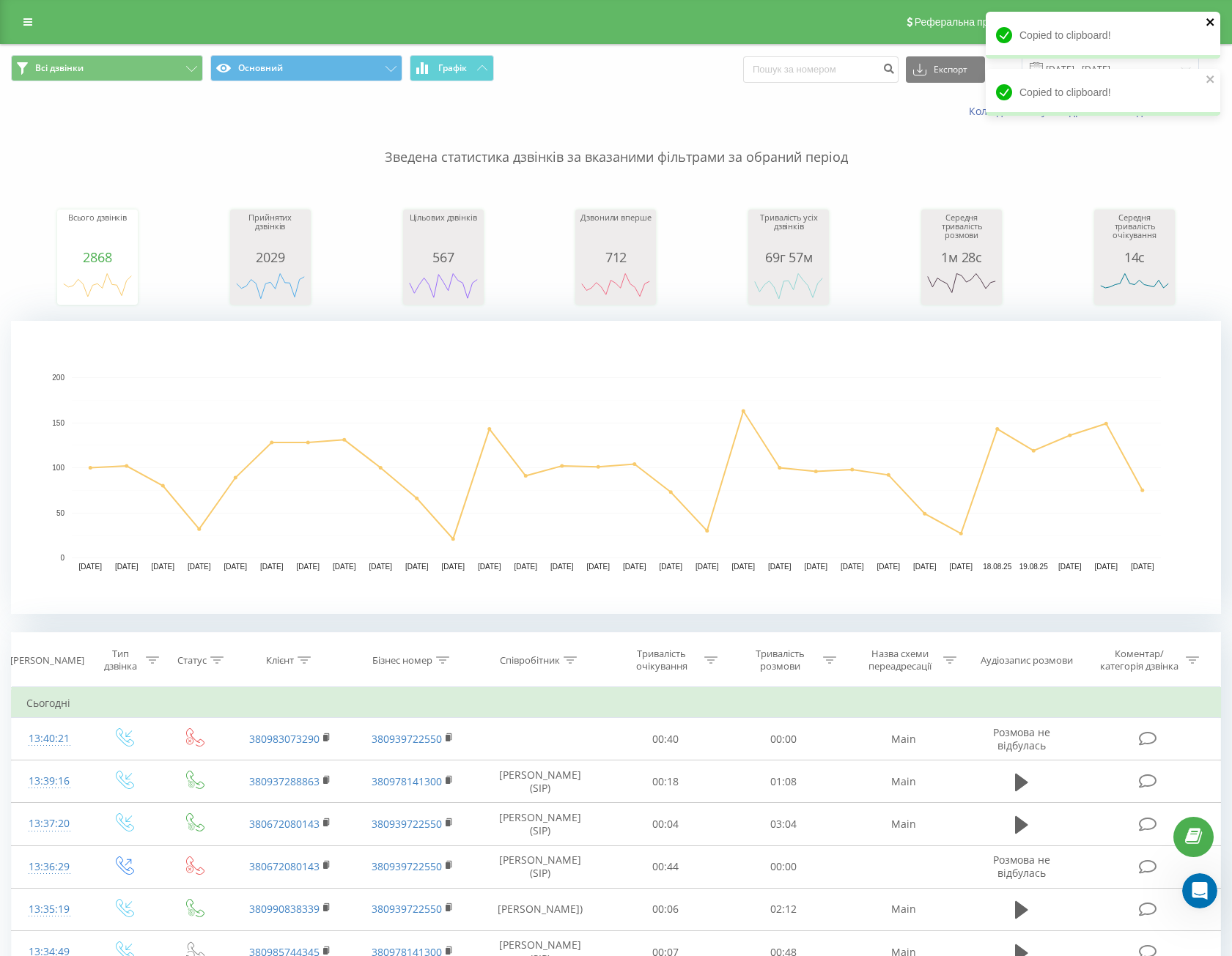
click at [1209, 20] on icon "close" at bounding box center [1210, 22] width 10 height 12
click at [1143, 69] on input "[DATE] - [DATE]" at bounding box center [1110, 69] width 177 height 29
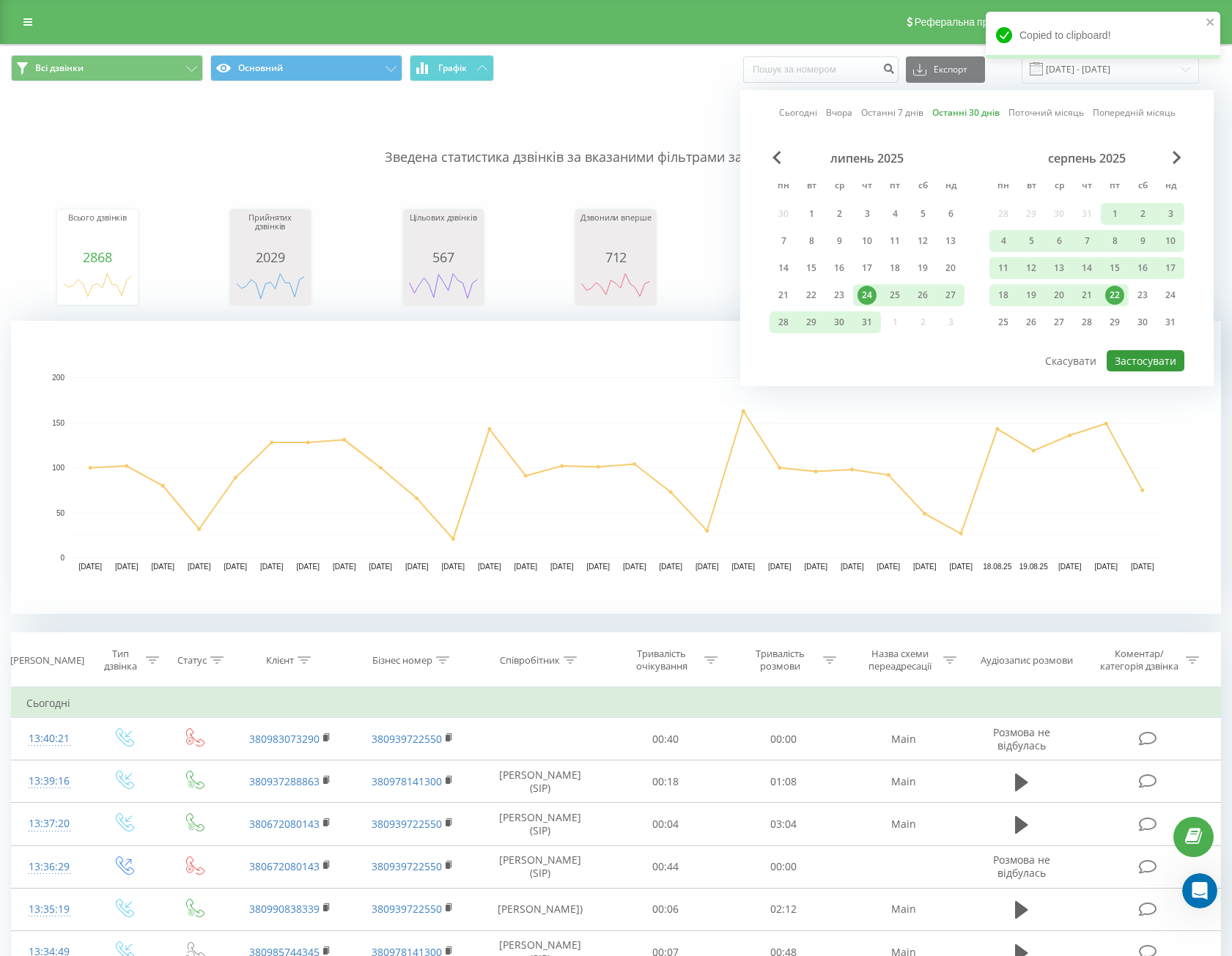
click at [1123, 350] on button "Застосувати" at bounding box center [1145, 361] width 77 height 22
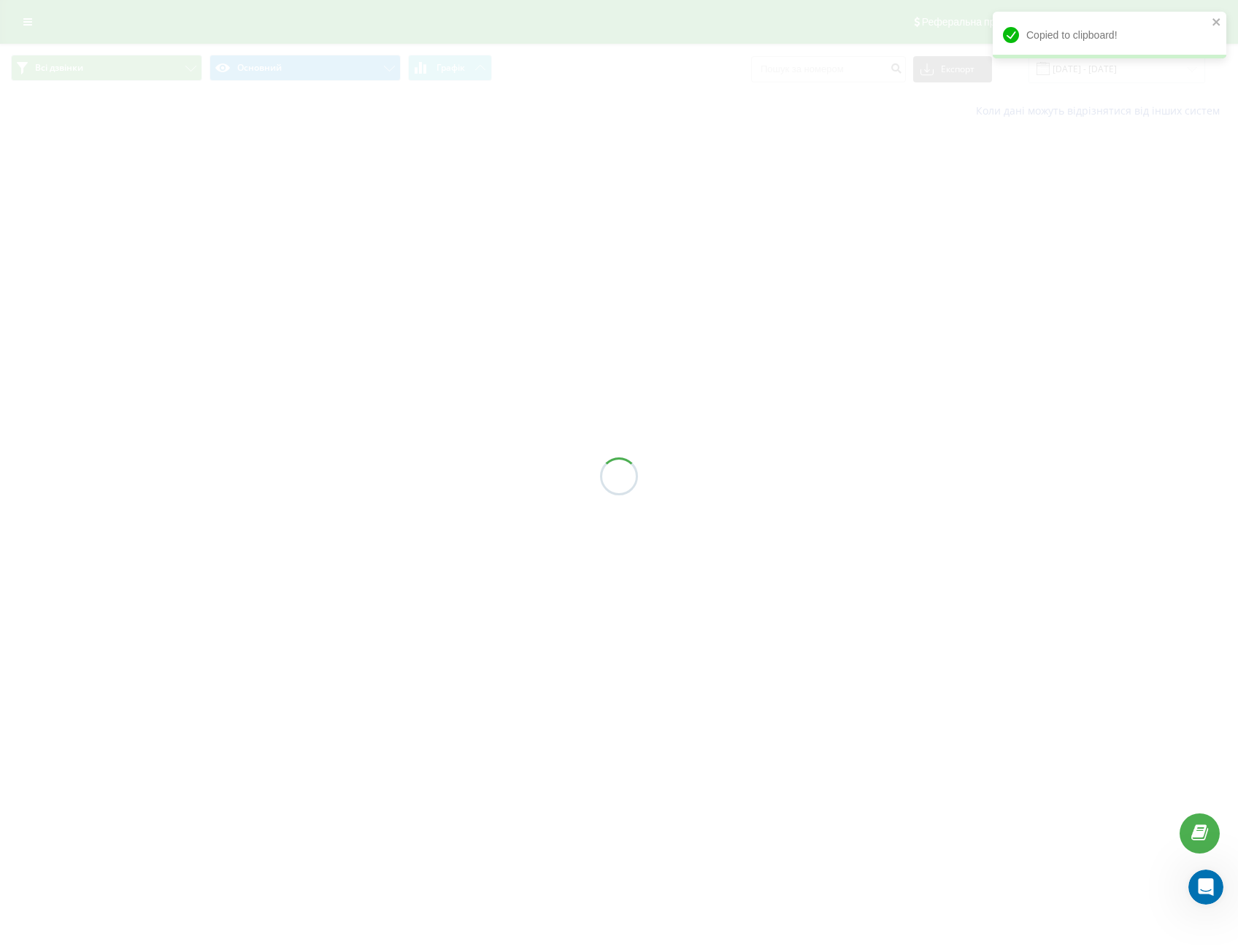
click at [1121, 356] on div at bounding box center [619, 476] width 1238 height 952
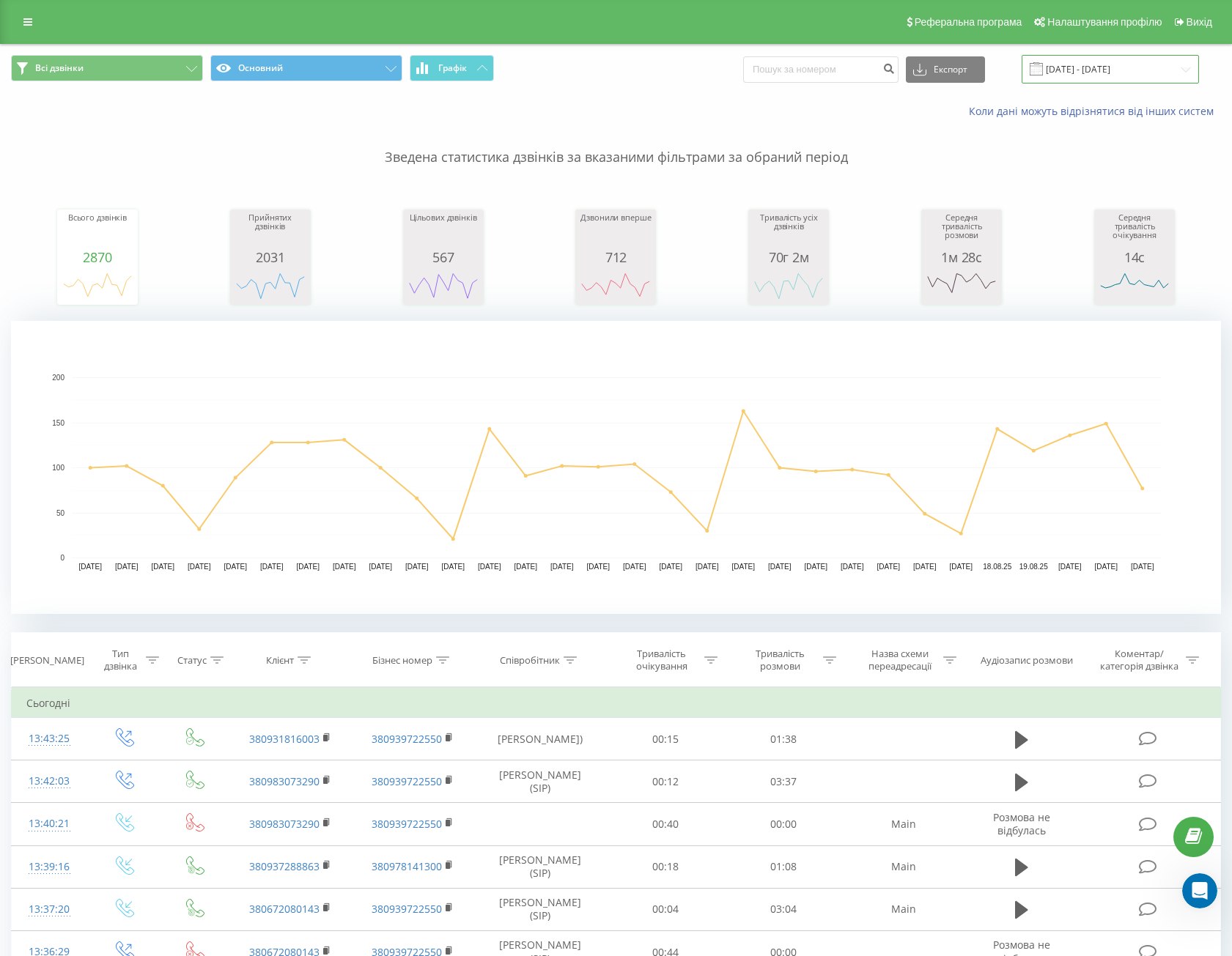
click at [1093, 69] on input "[DATE] - [DATE]" at bounding box center [1110, 69] width 177 height 29
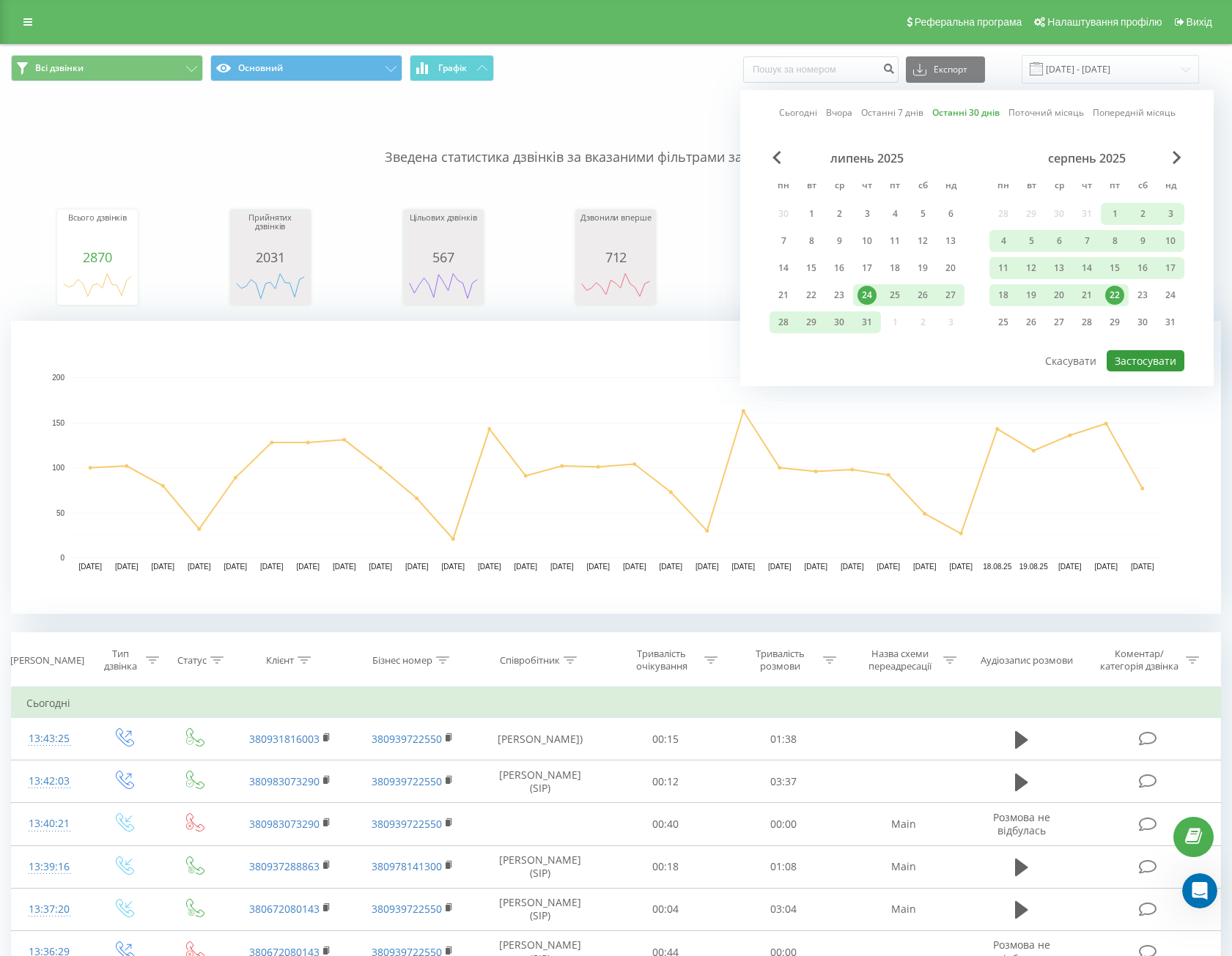
click at [1133, 356] on button "Застосувати" at bounding box center [1145, 361] width 77 height 22
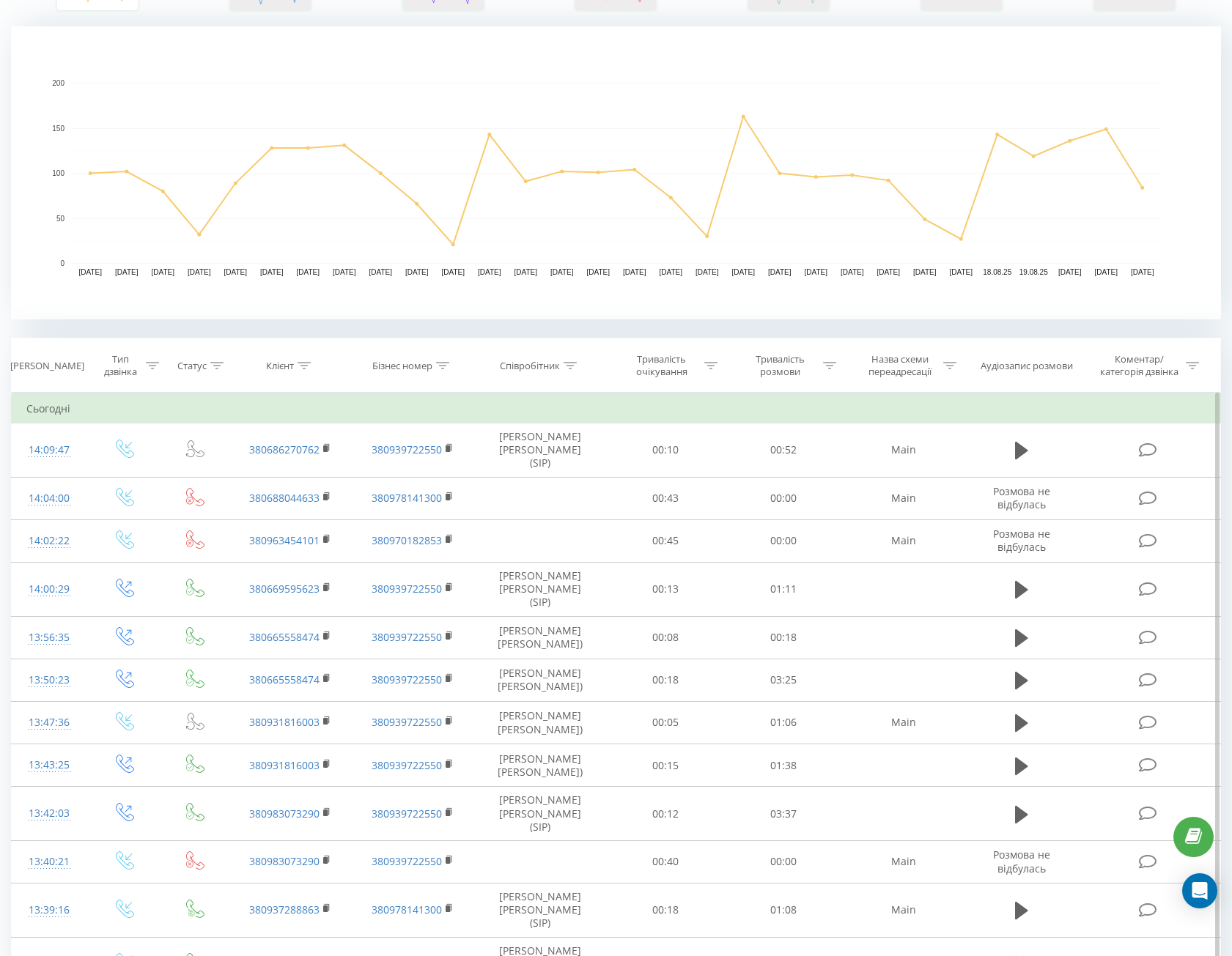
scroll to position [366, 0]
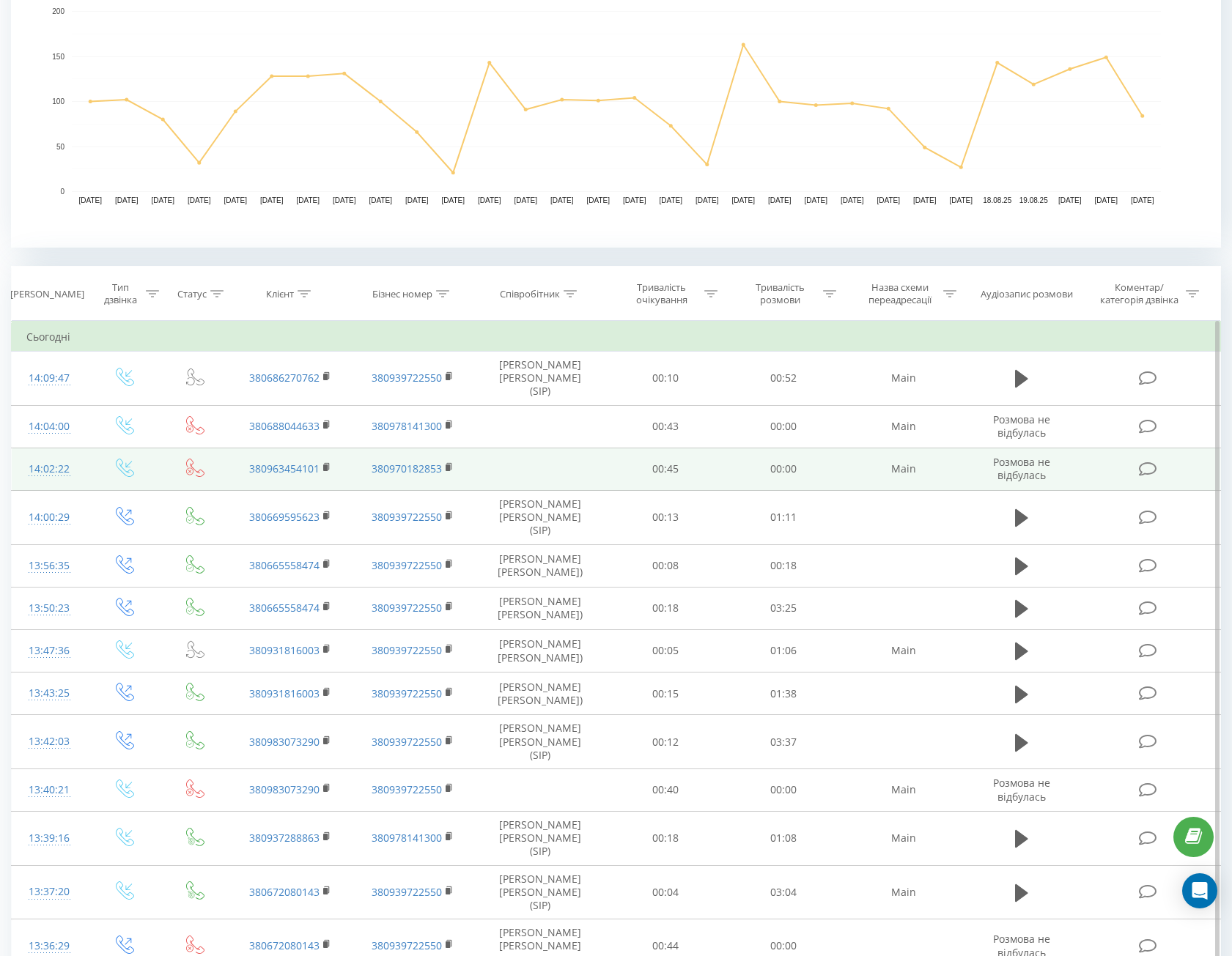
click at [331, 457] on td "380963454101" at bounding box center [290, 469] width 123 height 42
click at [329, 462] on icon at bounding box center [326, 467] width 8 height 10
click at [326, 465] on rect at bounding box center [325, 468] width 4 height 6
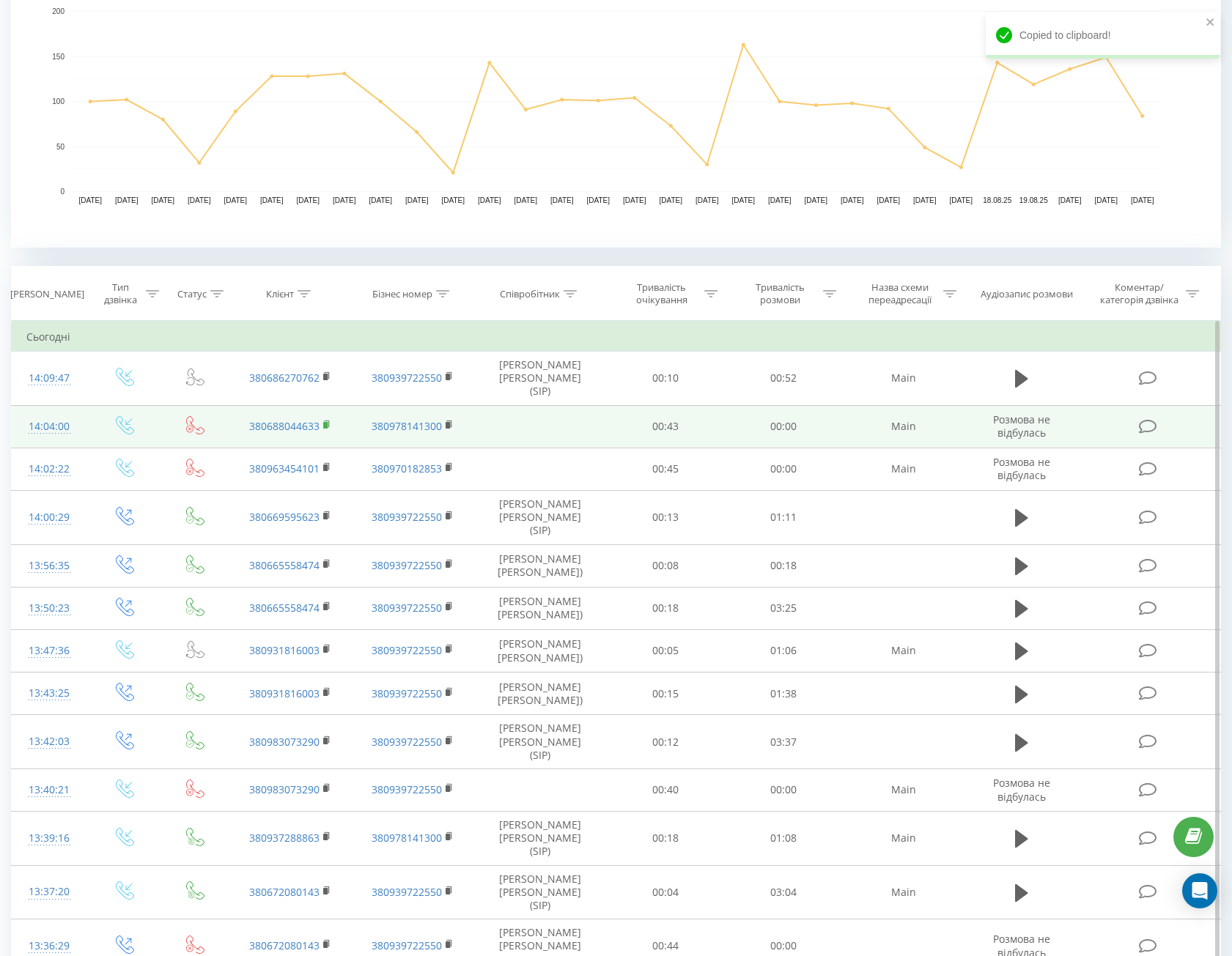
click at [326, 422] on rect at bounding box center [325, 424] width 4 height 6
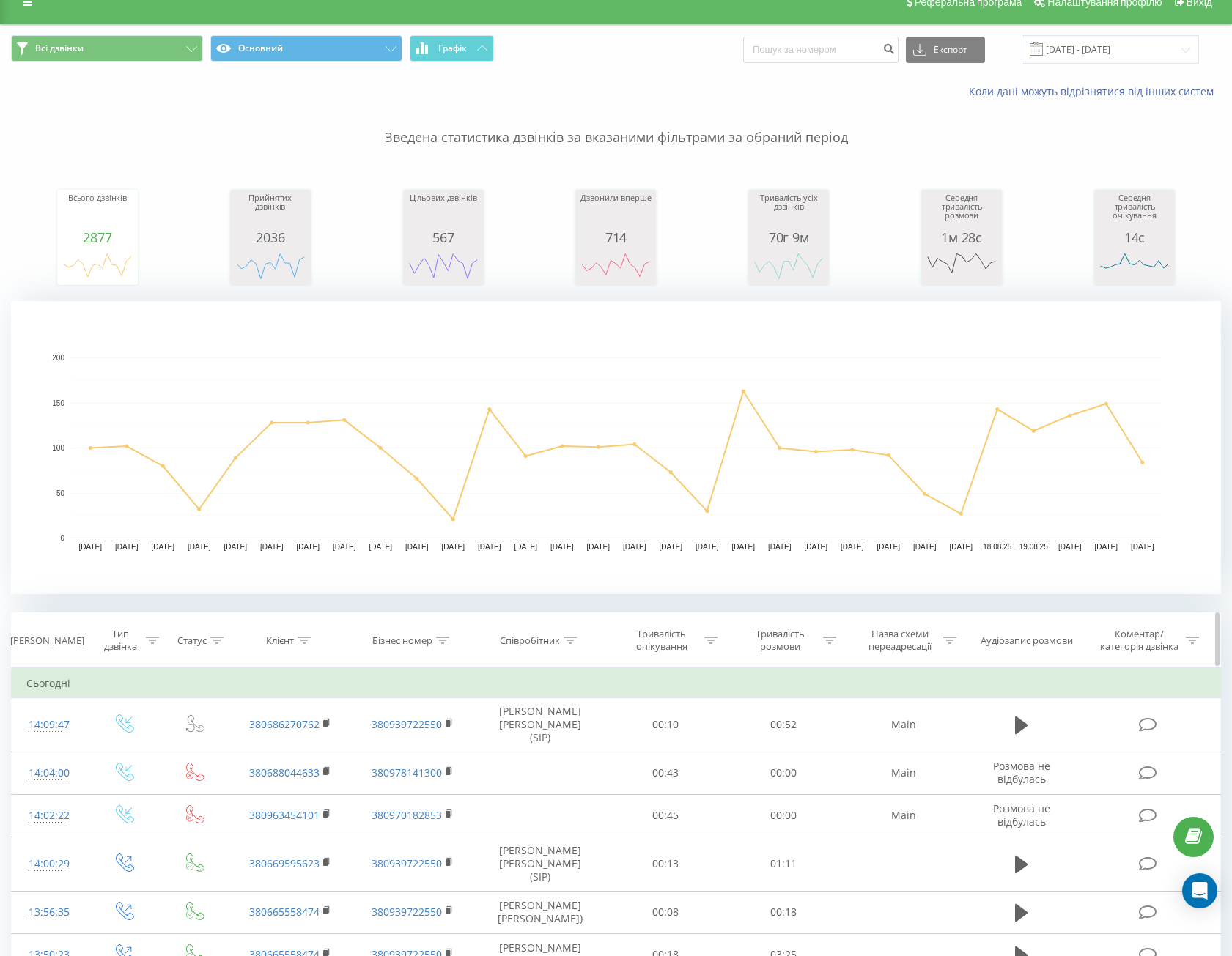
scroll to position [0, 0]
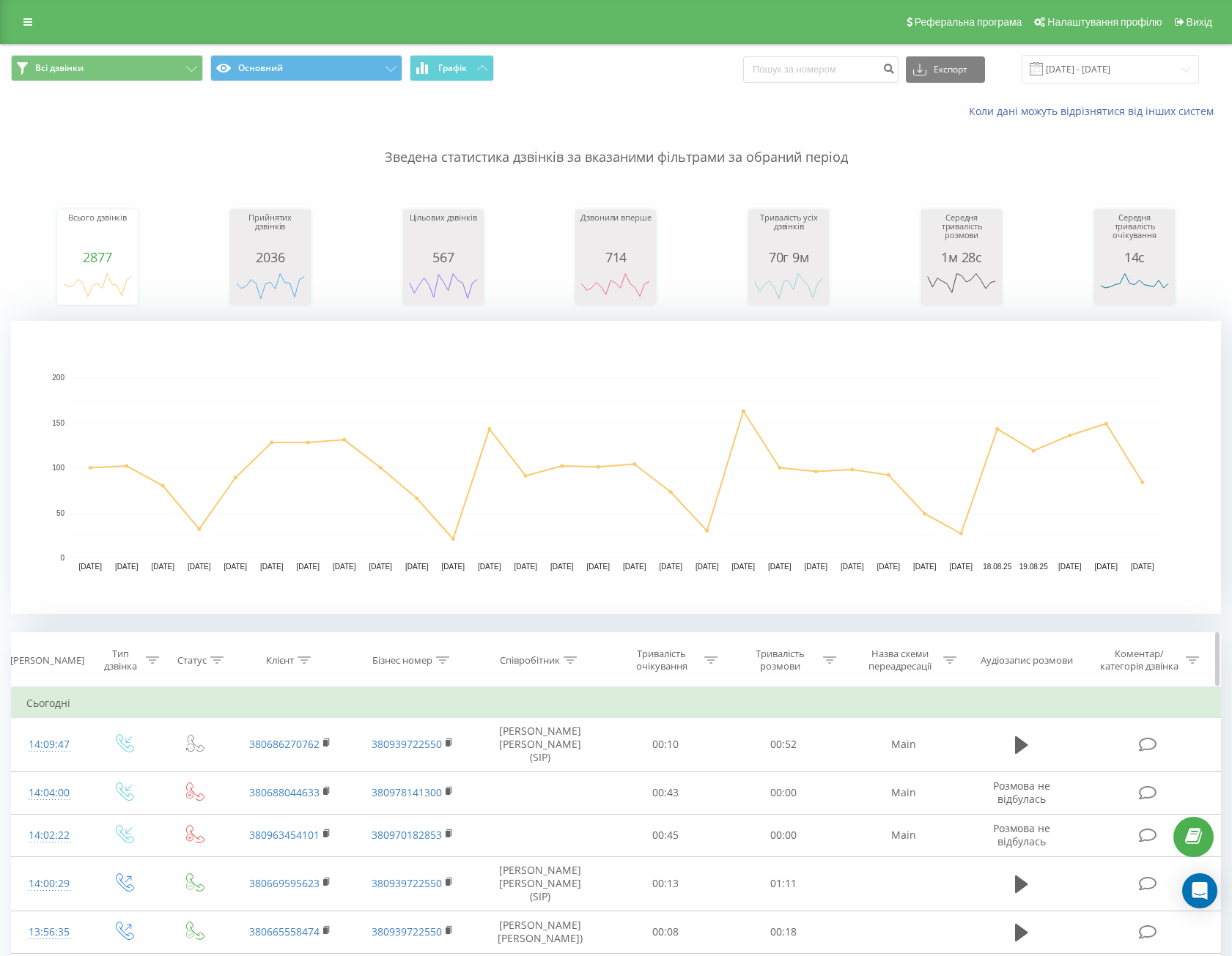
click at [287, 657] on div "Клієнт" at bounding box center [280, 661] width 28 height 13
click at [301, 602] on rect "A chart." at bounding box center [615, 468] width 1210 height 293
click at [304, 614] on rect "A chart." at bounding box center [615, 468] width 1210 height 293
drag, startPoint x: 321, startPoint y: 796, endPoint x: 320, endPoint y: 789, distance: 7.1
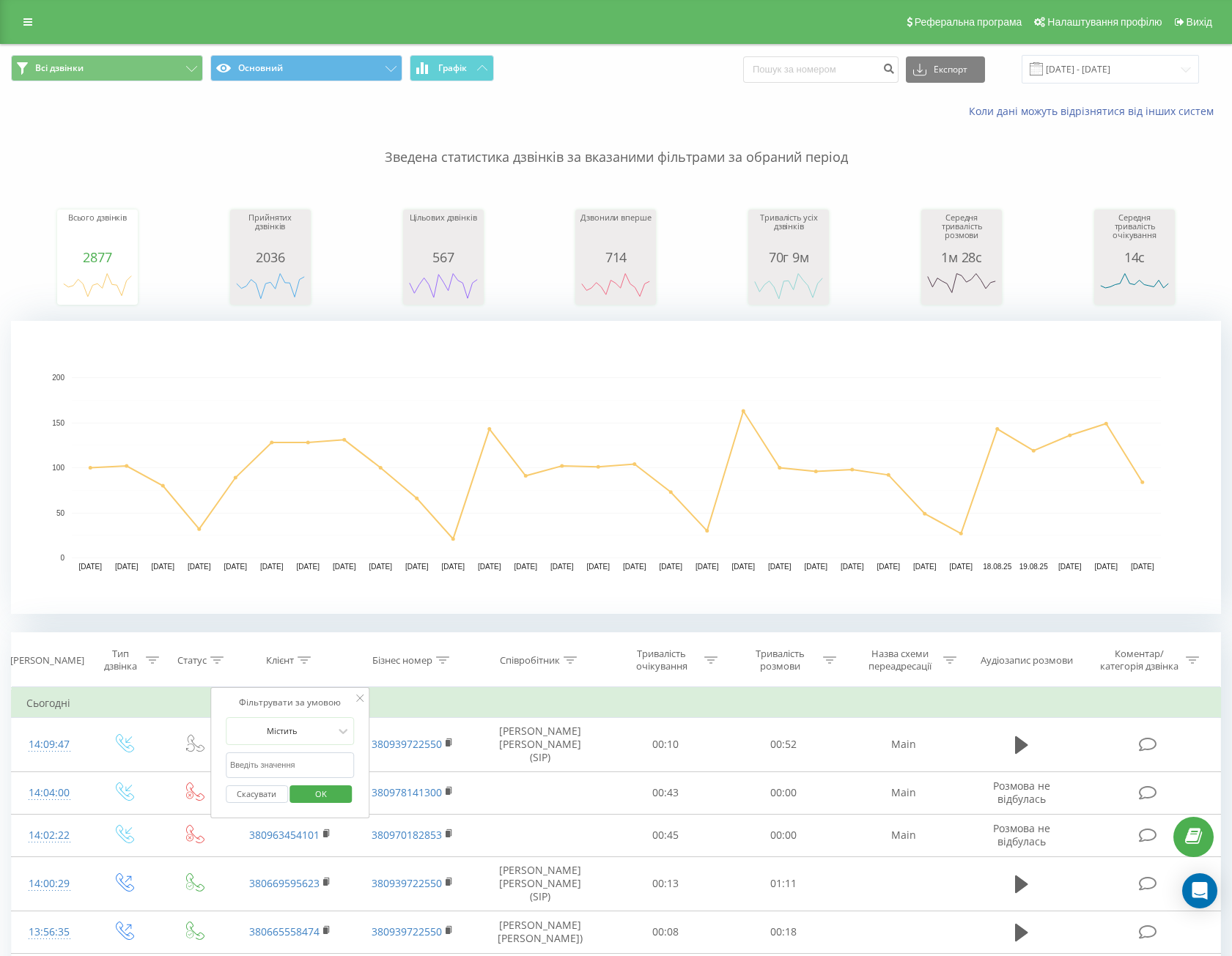
click at [321, 797] on span "OK" at bounding box center [321, 793] width 41 height 22
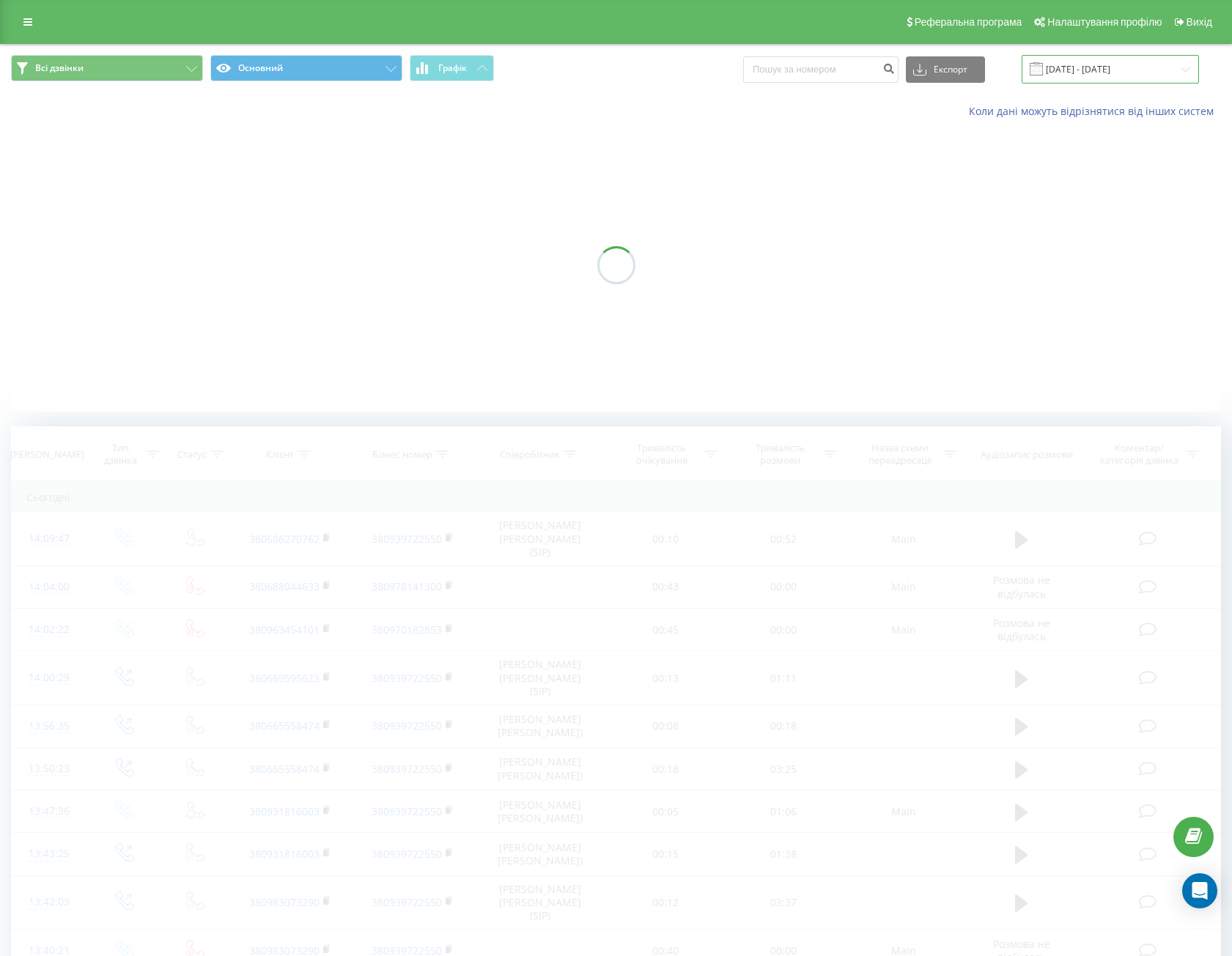
click at [1087, 57] on input "[DATE] - [DATE]" at bounding box center [1110, 69] width 177 height 29
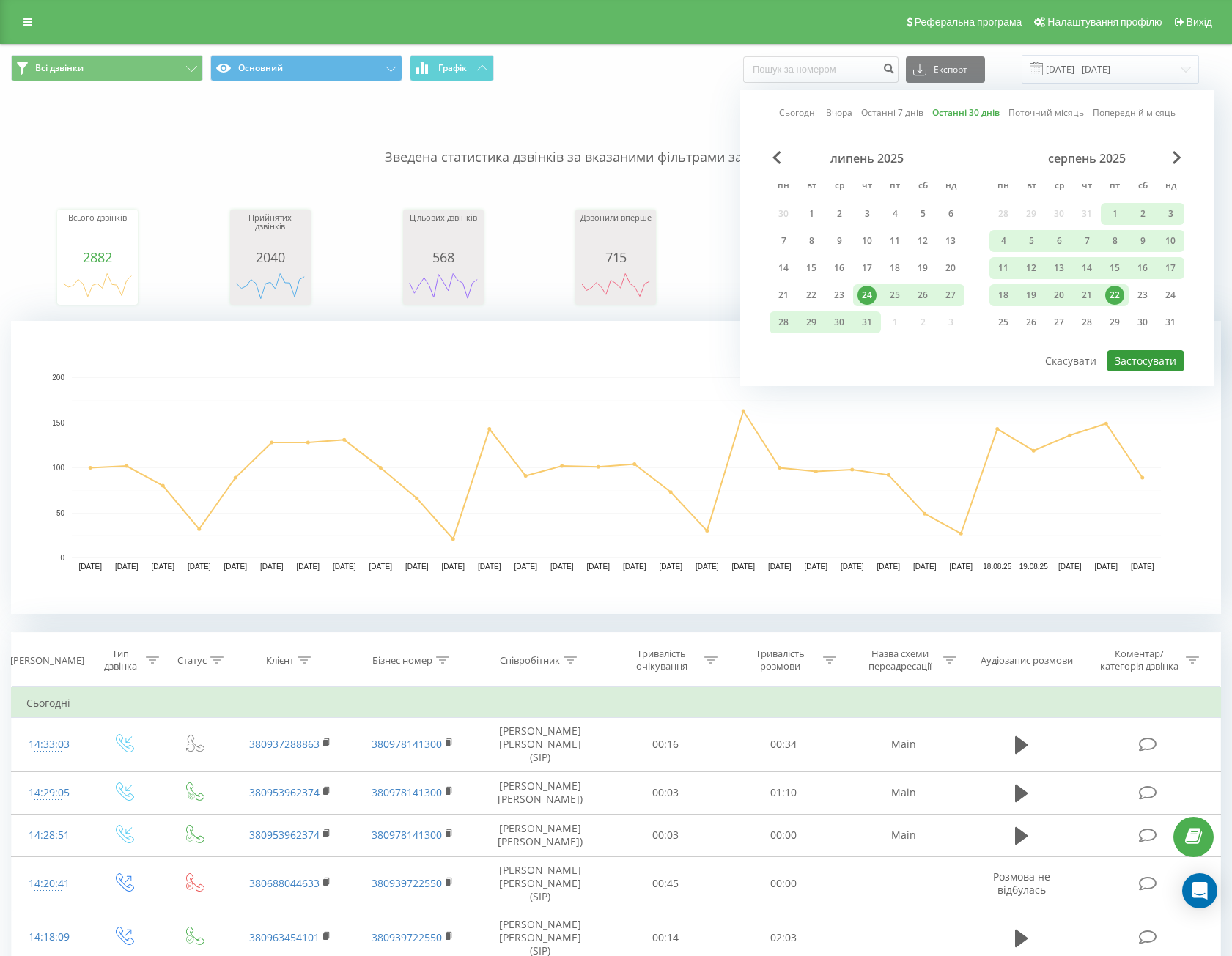
click at [1127, 362] on button "Застосувати" at bounding box center [1145, 361] width 77 height 22
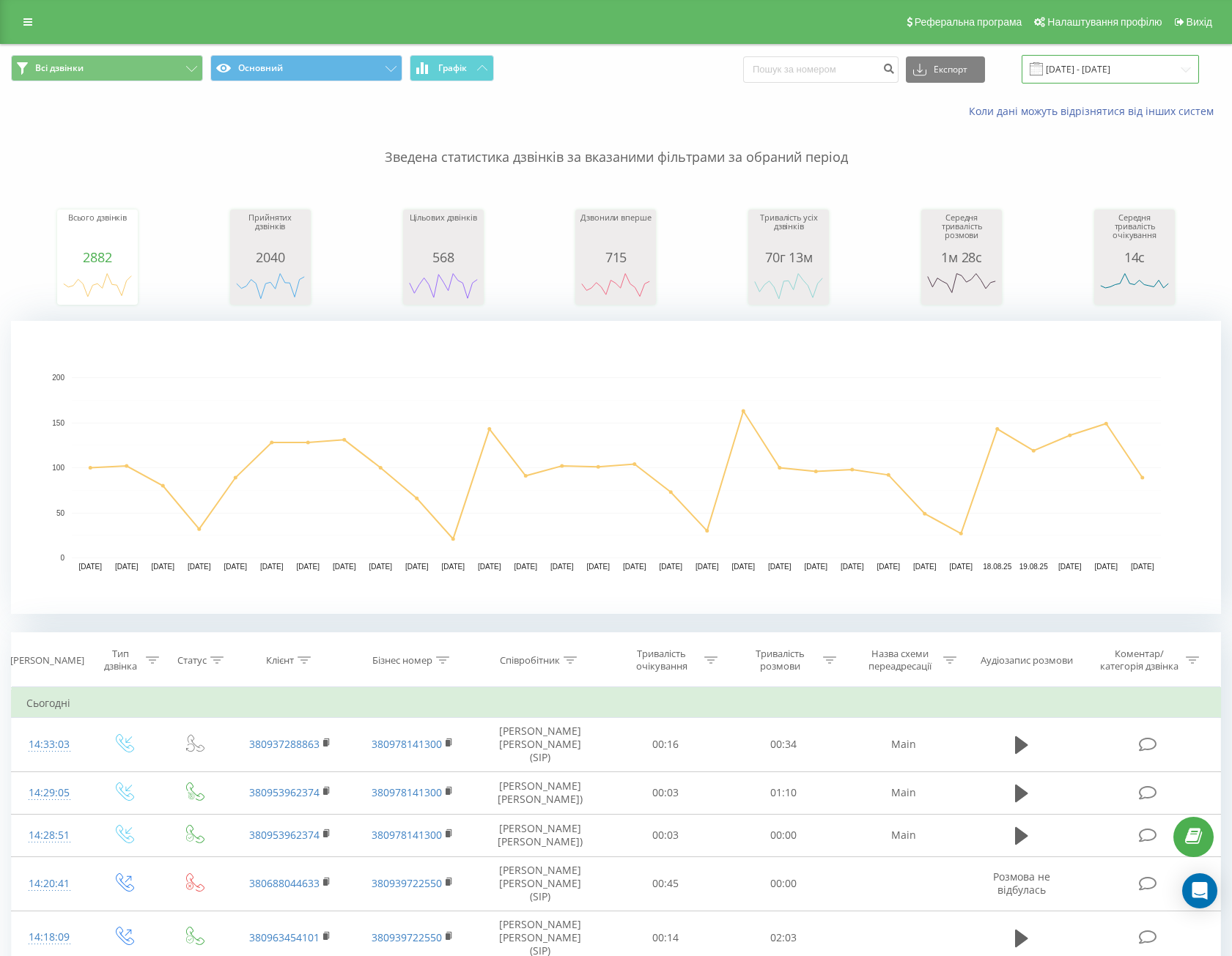
click at [1103, 72] on input "[DATE] - [DATE]" at bounding box center [1110, 69] width 177 height 29
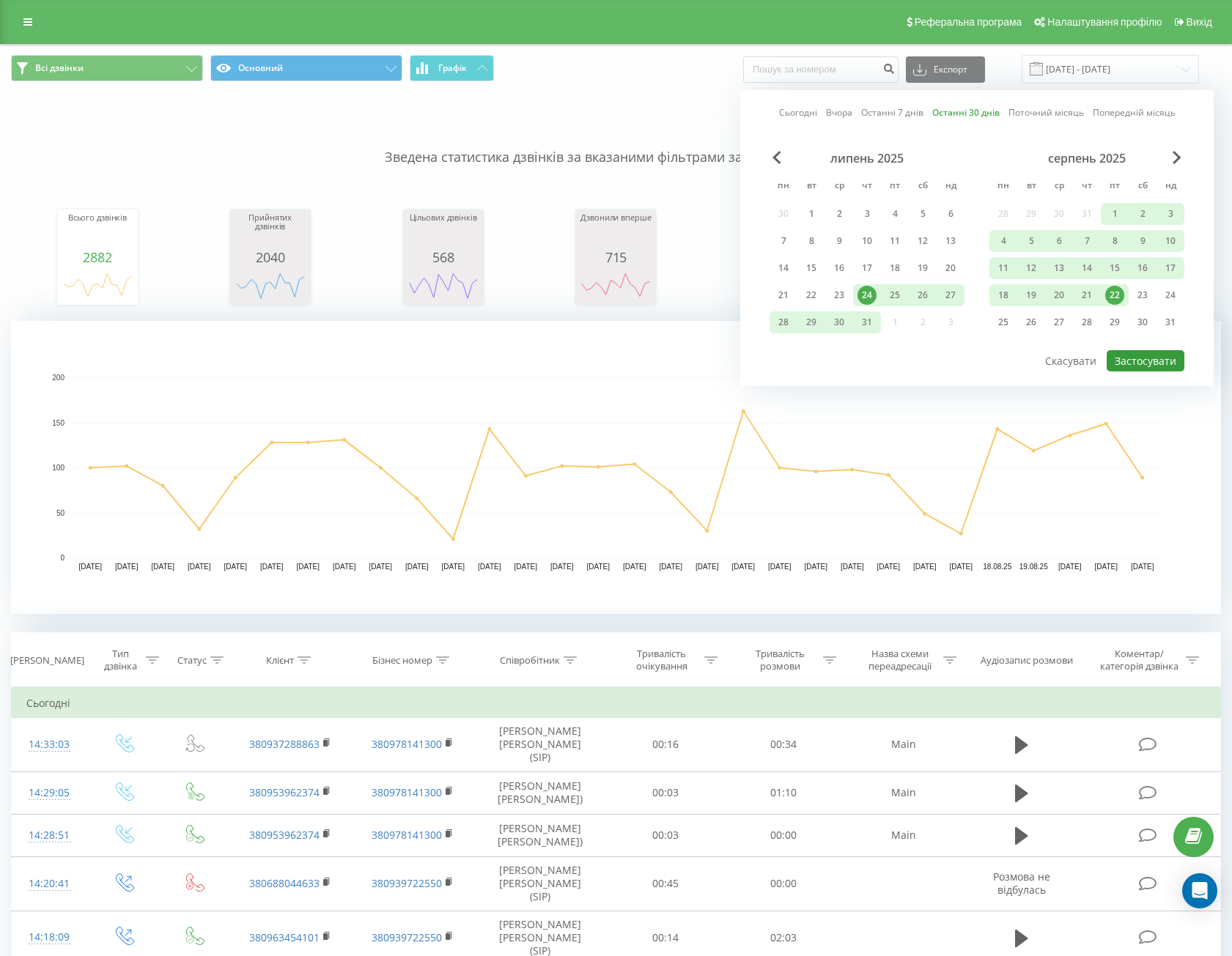
drag, startPoint x: 1130, startPoint y: 358, endPoint x: 1144, endPoint y: 374, distance: 21.3
click at [1130, 359] on button "Застосувати" at bounding box center [1145, 361] width 77 height 22
